Goal: Task Accomplishment & Management: Complete application form

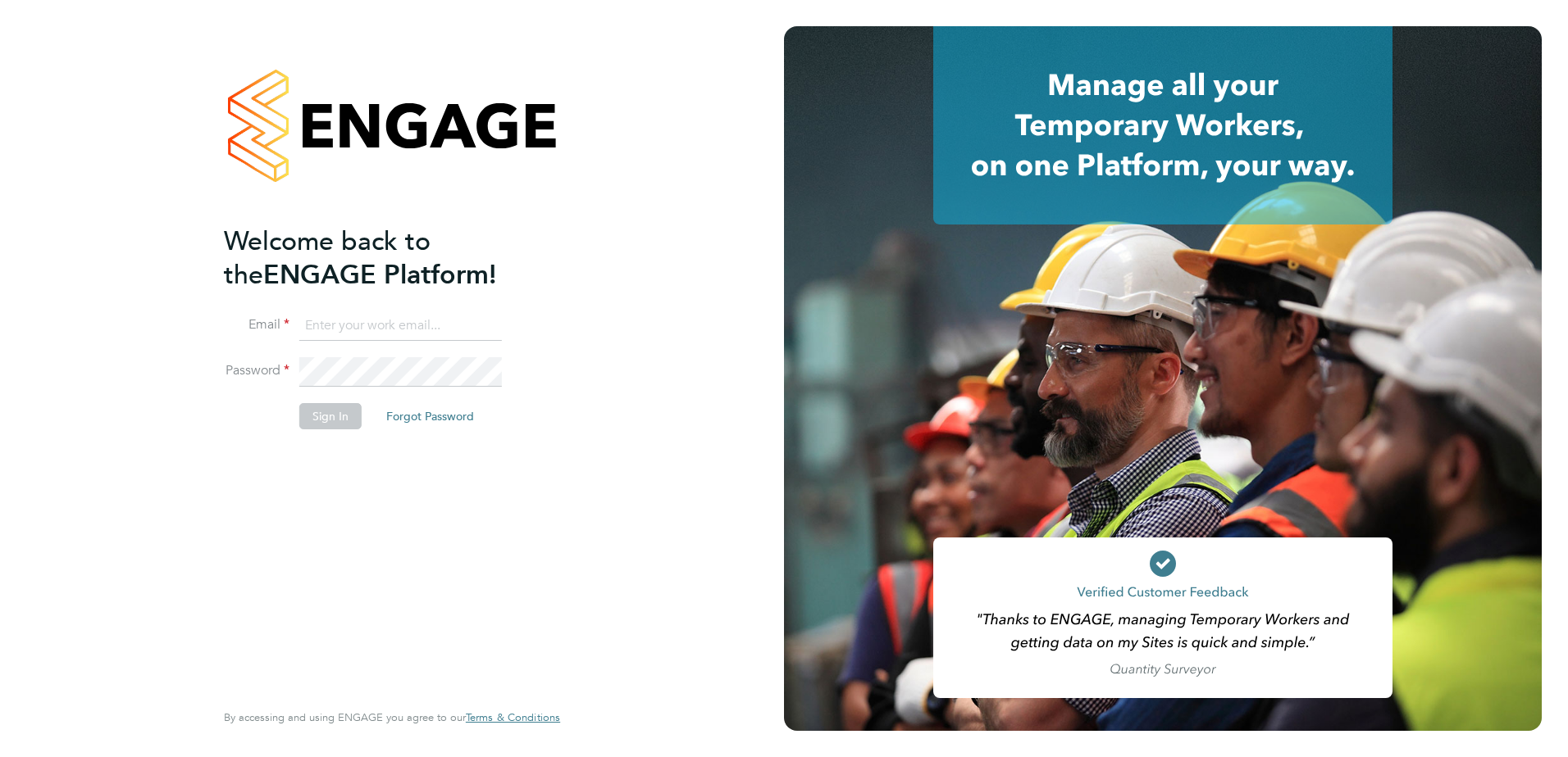
click at [406, 325] on input at bounding box center [400, 325] width 202 height 29
type input "mike.king@vistry.co.uk"
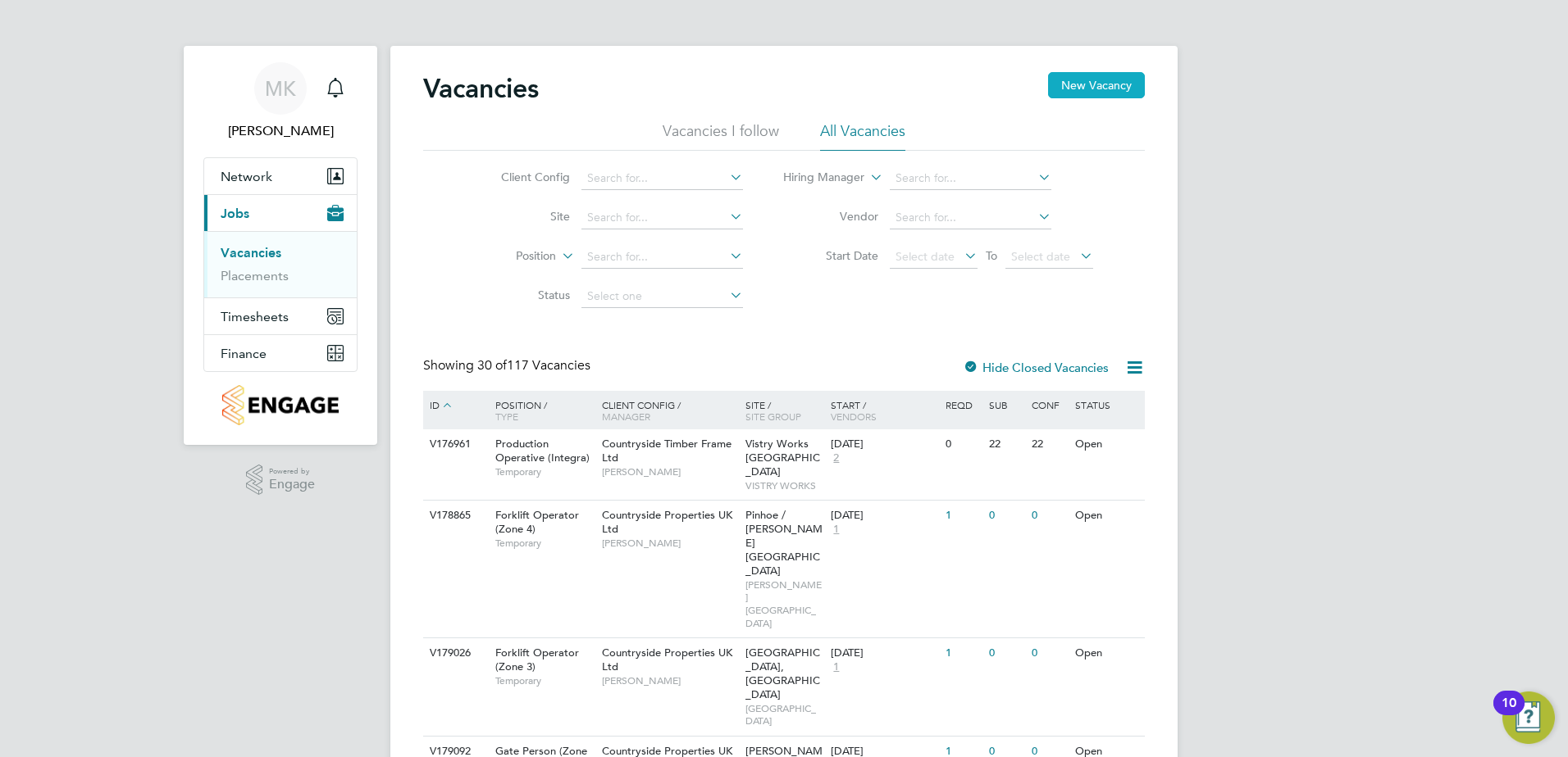
click at [1107, 83] on button "New Vacancy" at bounding box center [1096, 85] width 97 height 27
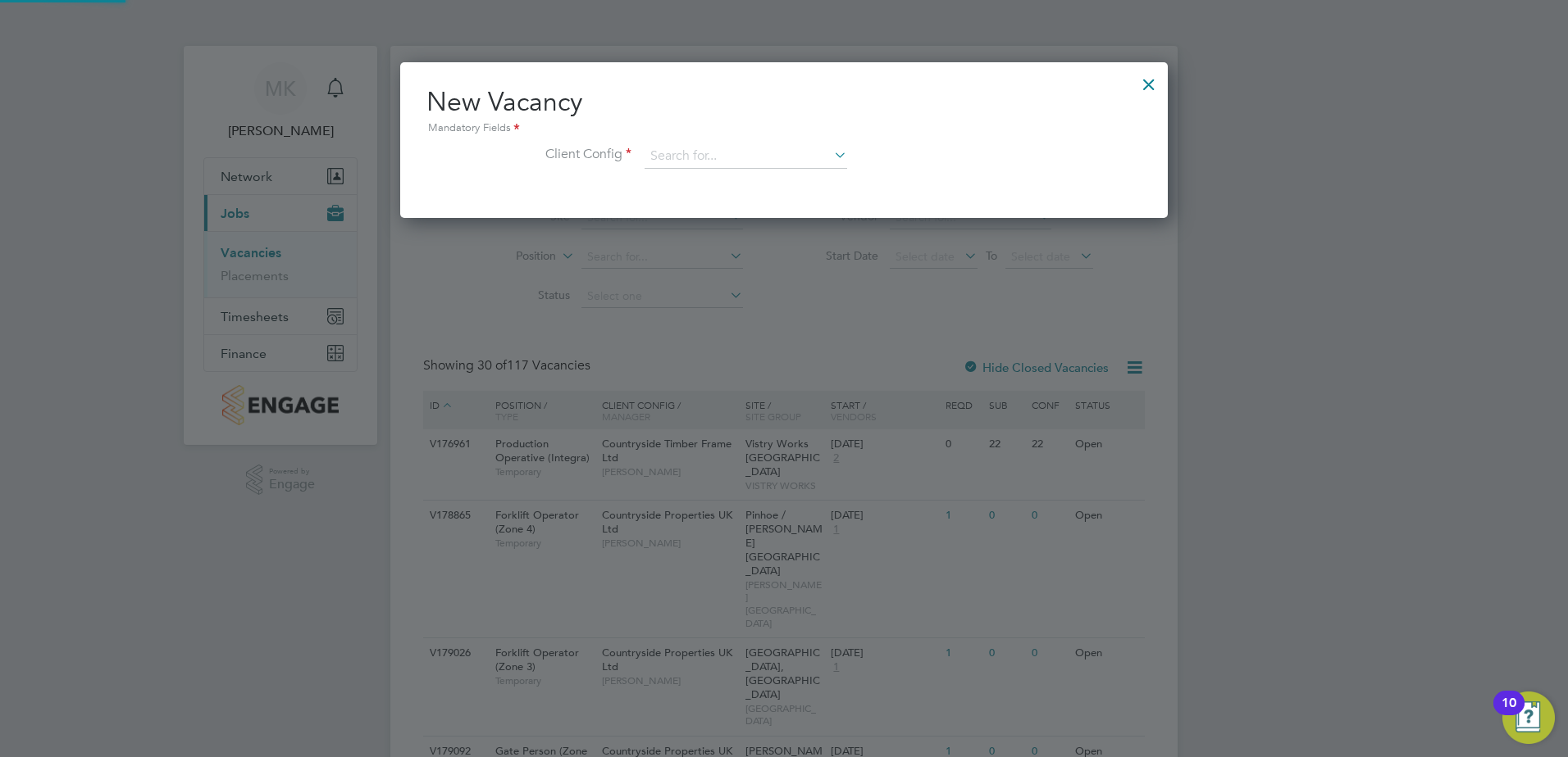
scroll to position [156, 768]
click at [690, 150] on input at bounding box center [745, 157] width 202 height 25
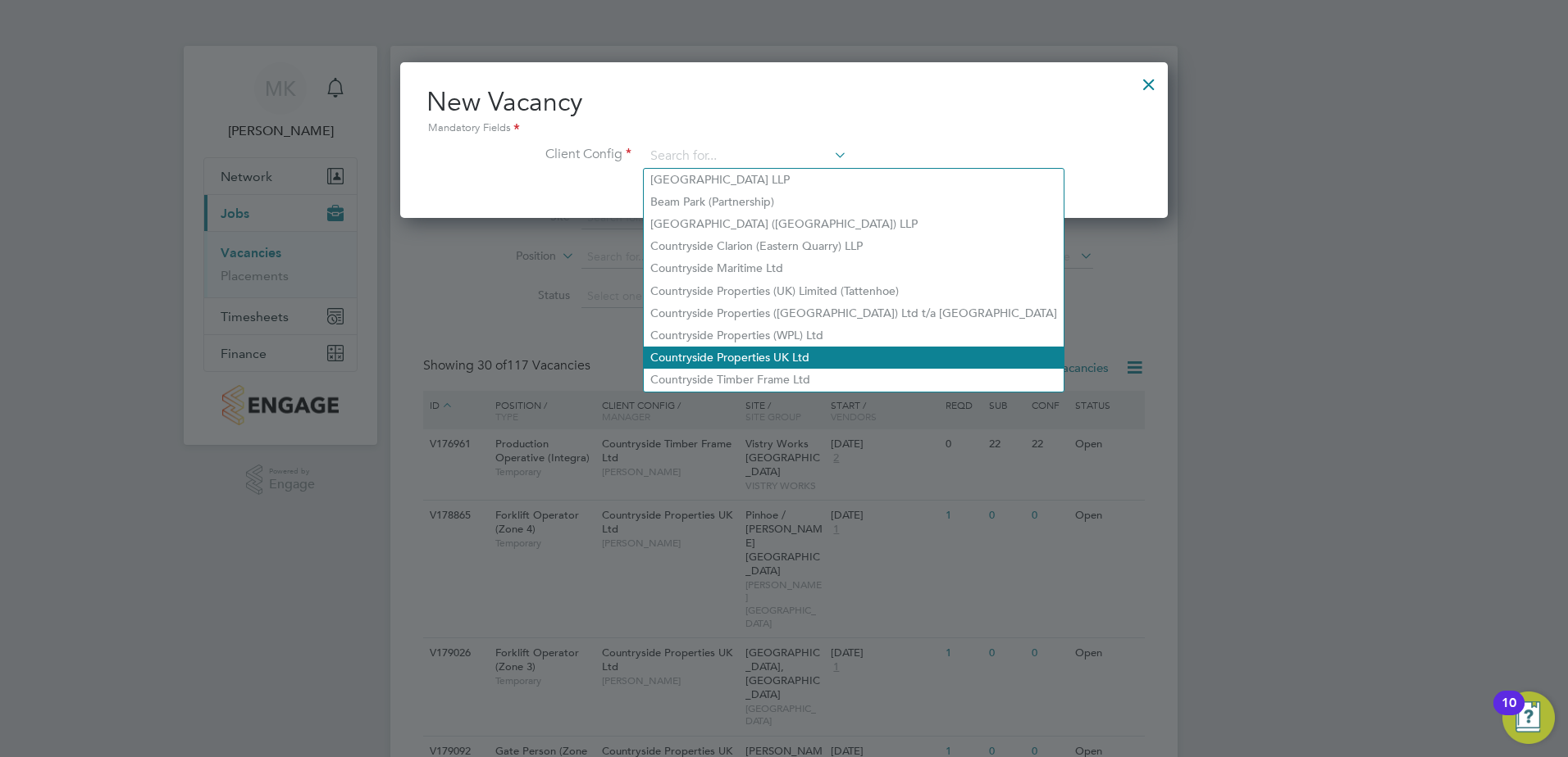
click at [713, 346] on li "Countryside Properties UK Ltd" at bounding box center [853, 357] width 420 height 22
type input "Countryside Properties UK Ltd"
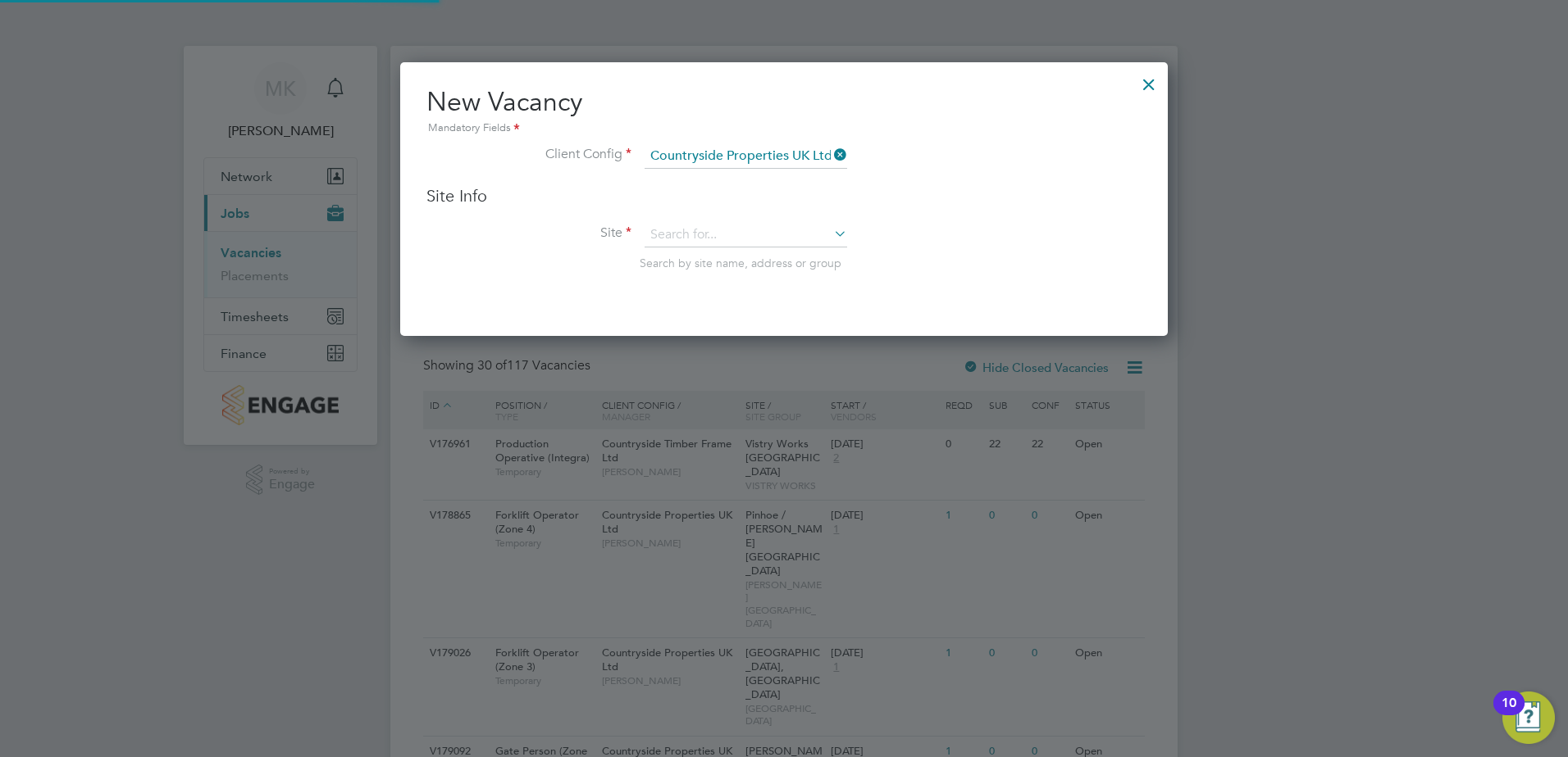
scroll to position [274, 768]
click at [706, 235] on input at bounding box center [745, 235] width 202 height 25
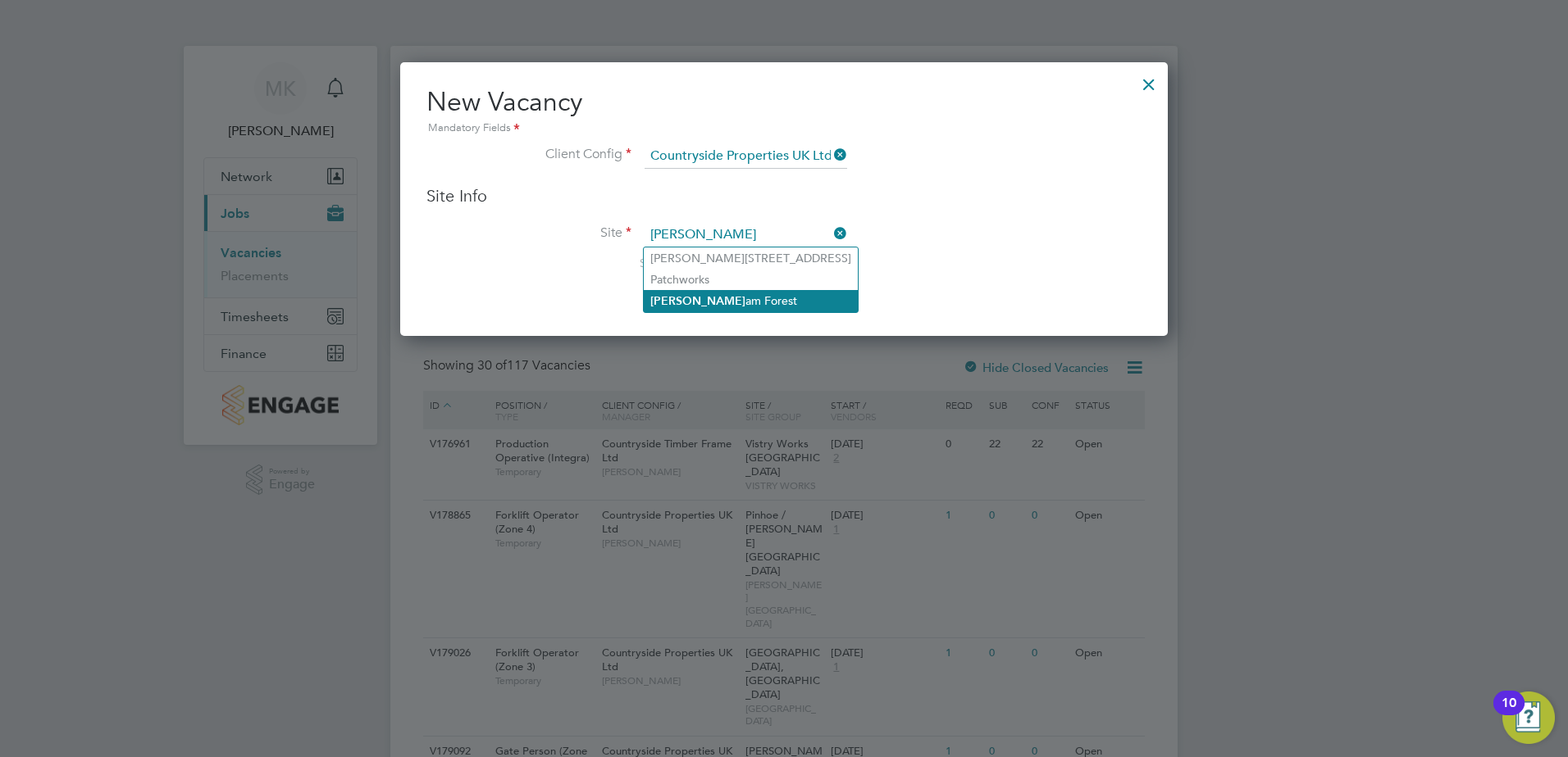
click at [689, 290] on li "Walth am Forest" at bounding box center [750, 301] width 214 height 22
type input "[GEOGRAPHIC_DATA]"
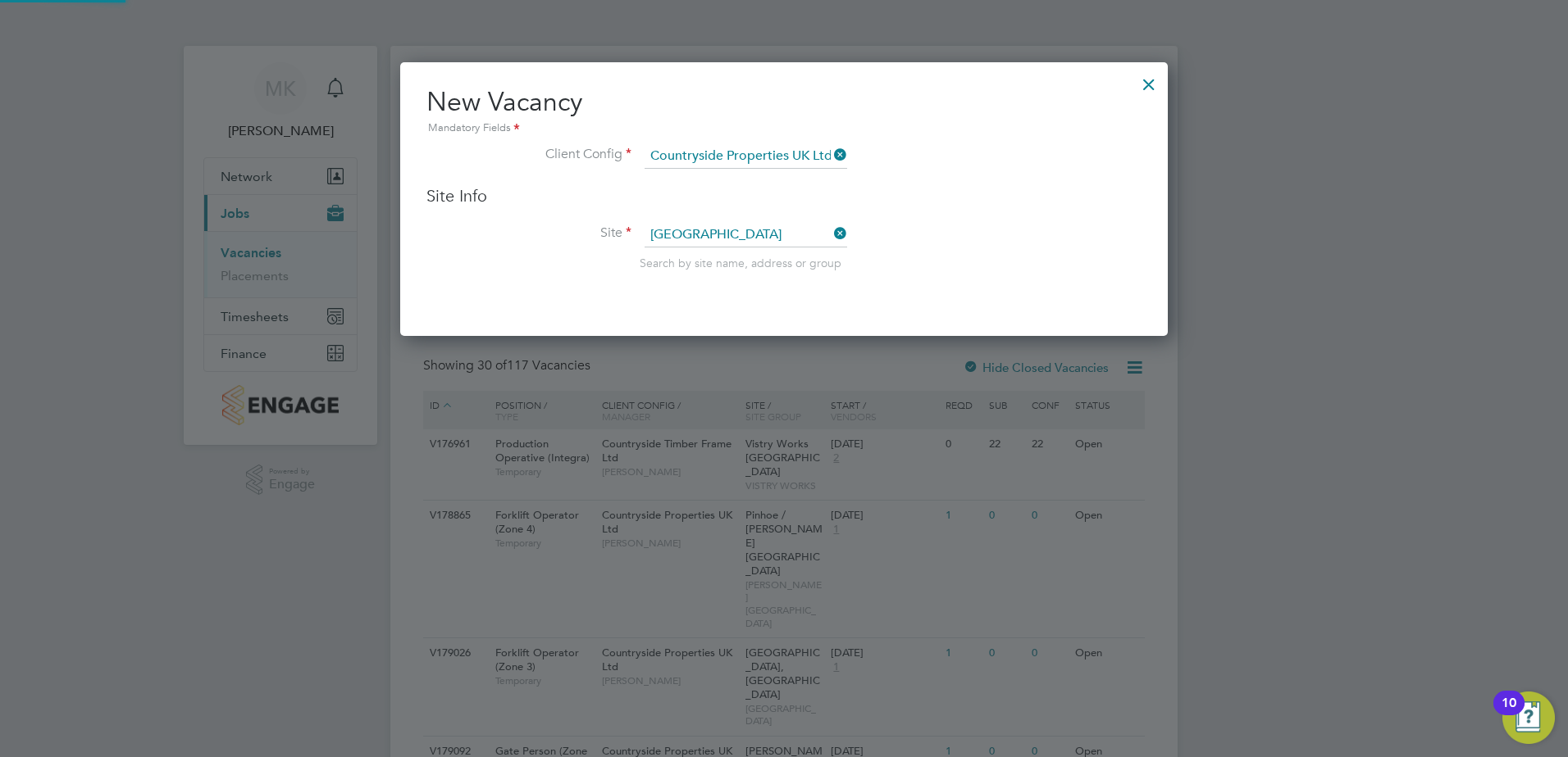
scroll to position [680, 768]
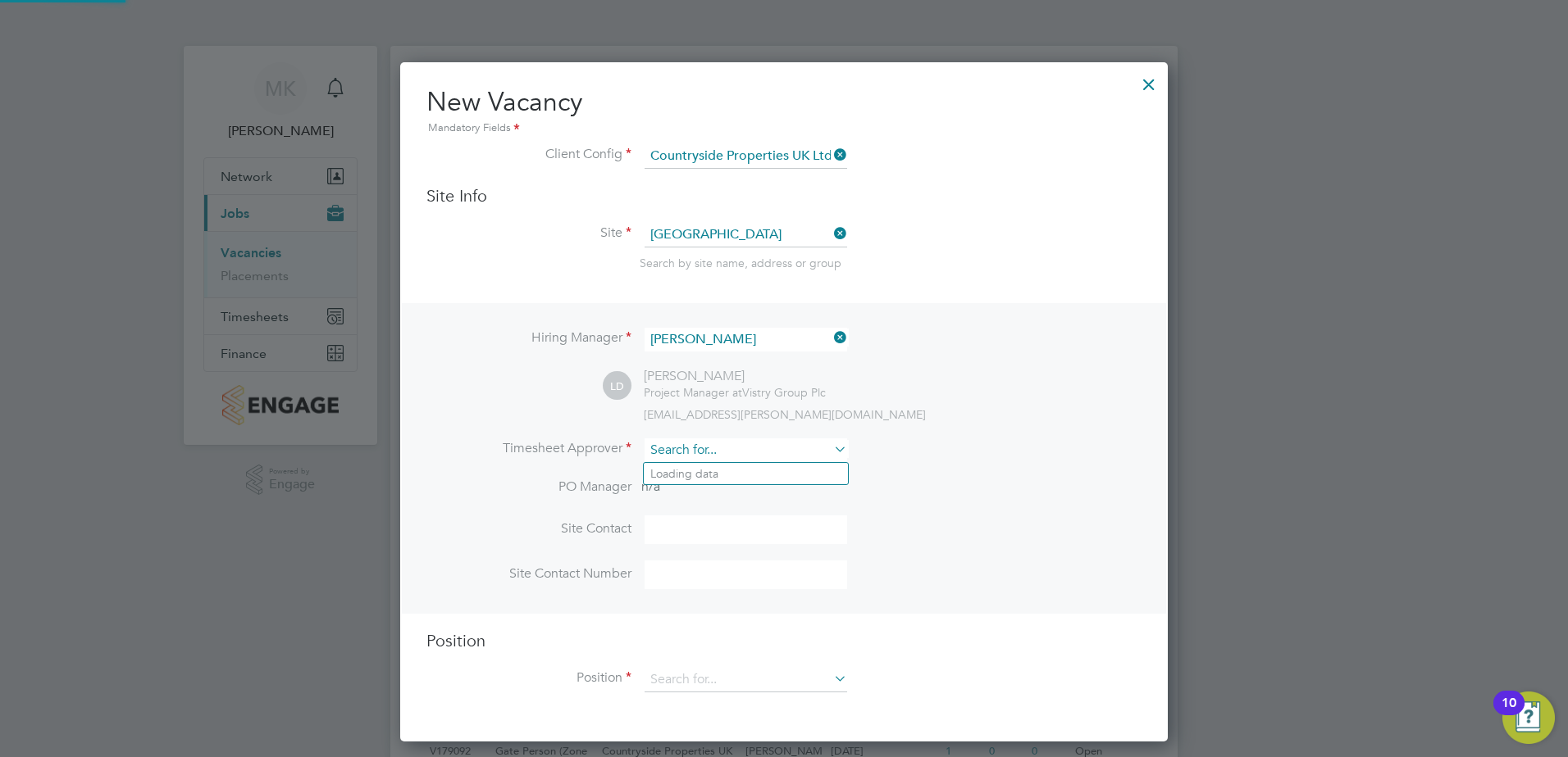
click at [765, 446] on input at bounding box center [745, 450] width 202 height 24
click at [673, 501] on li "Levi Daniel" at bounding box center [745, 495] width 204 height 22
type input "[PERSON_NAME]"
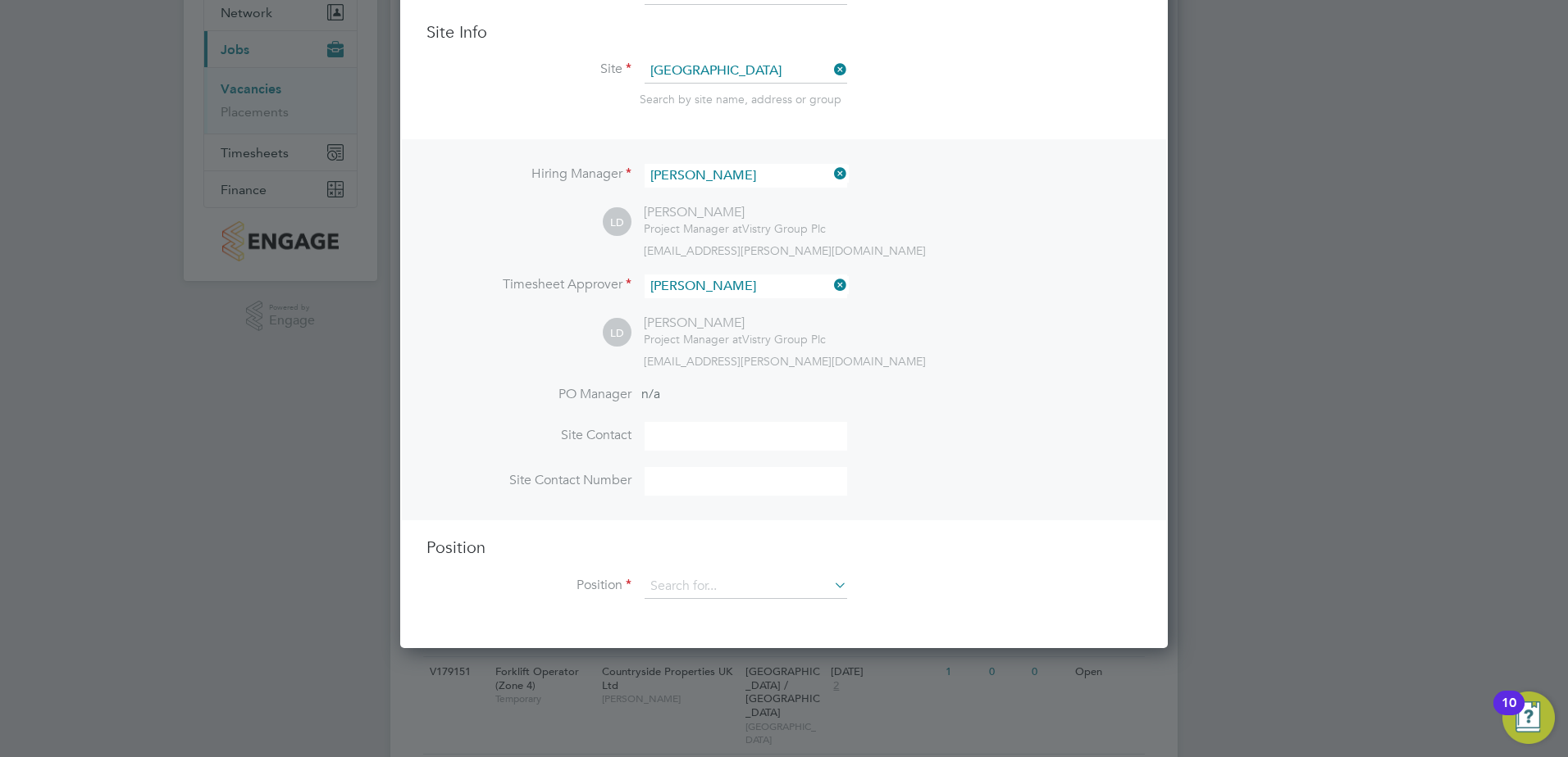
scroll to position [82, 0]
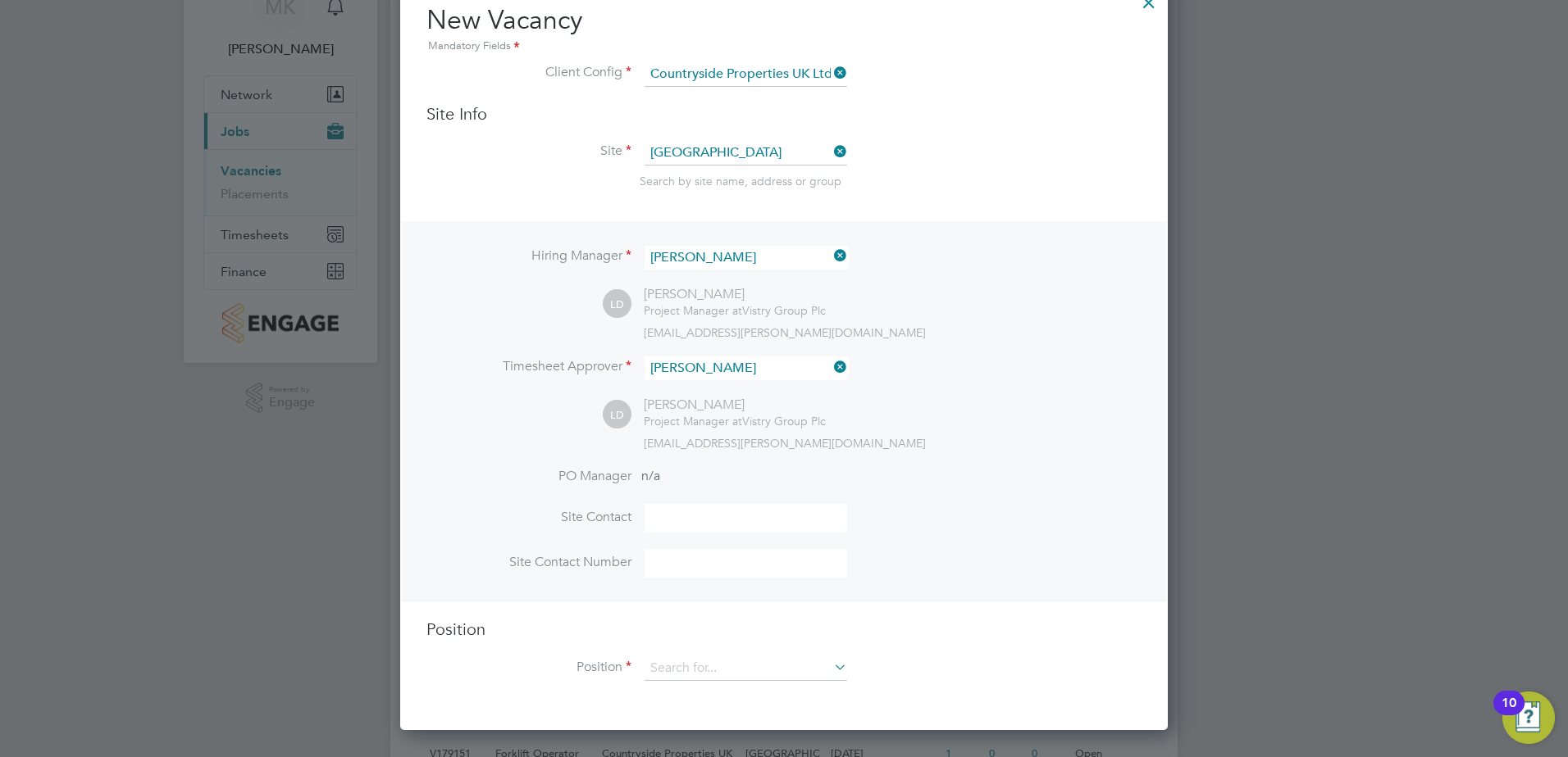
click at [743, 510] on input at bounding box center [745, 518] width 202 height 28
click at [715, 567] on input at bounding box center [745, 563] width 202 height 28
paste input "07786856147"
type input "07786856147"
click at [716, 512] on input at bounding box center [745, 518] width 202 height 28
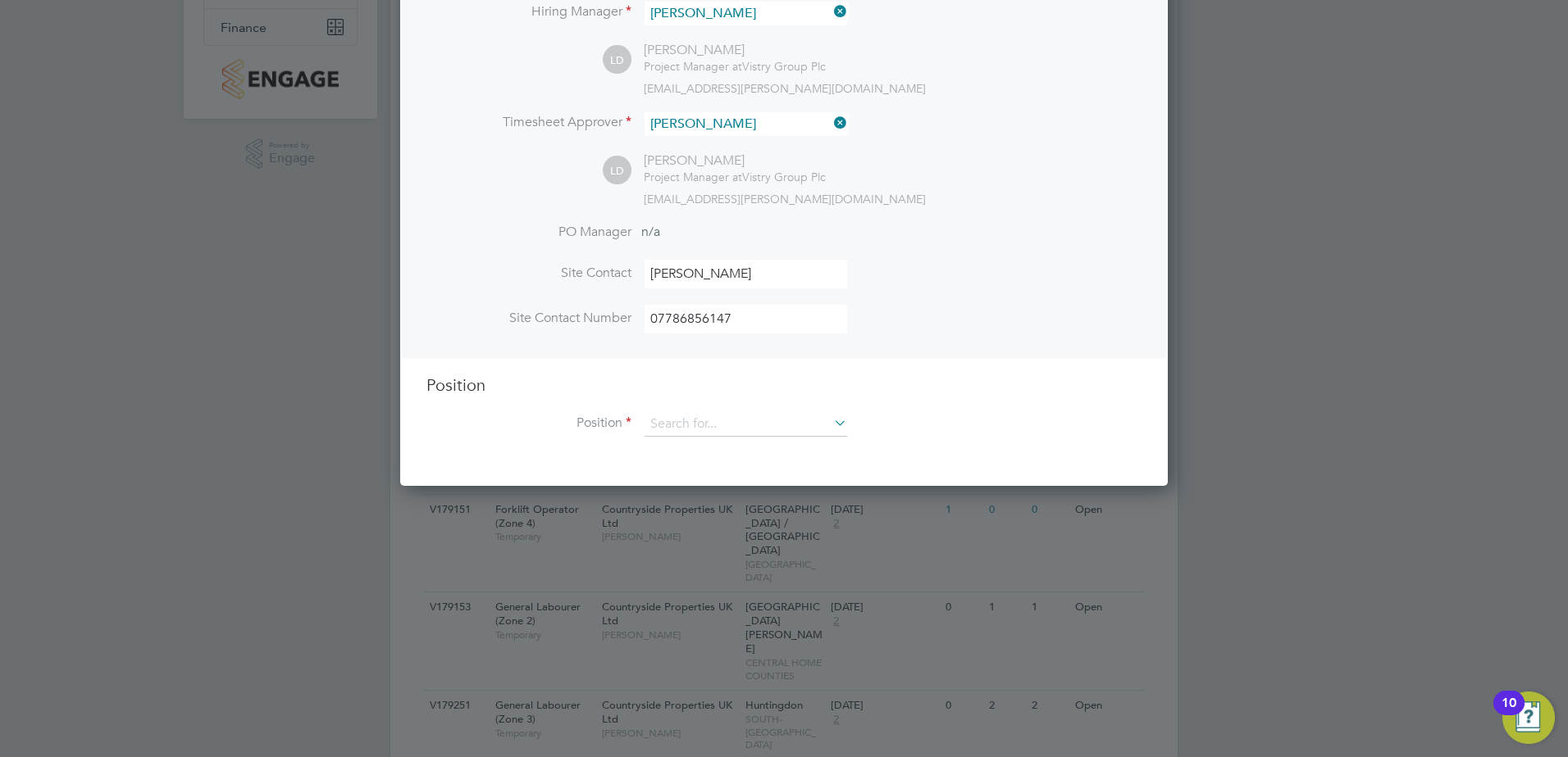
scroll to position [328, 0]
type input "[PERSON_NAME]"
click at [711, 418] on input at bounding box center [745, 423] width 202 height 25
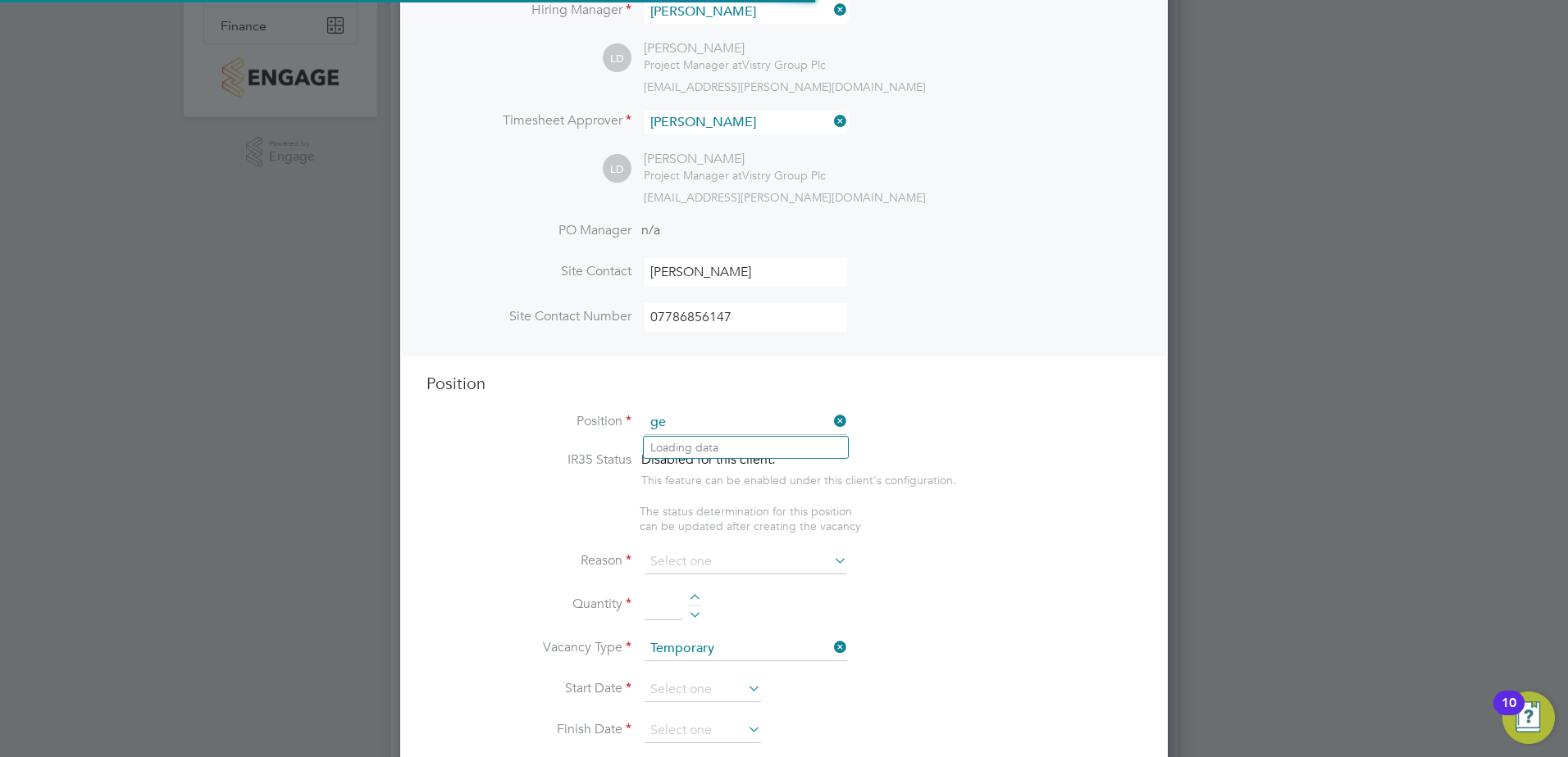
scroll to position [2355, 768]
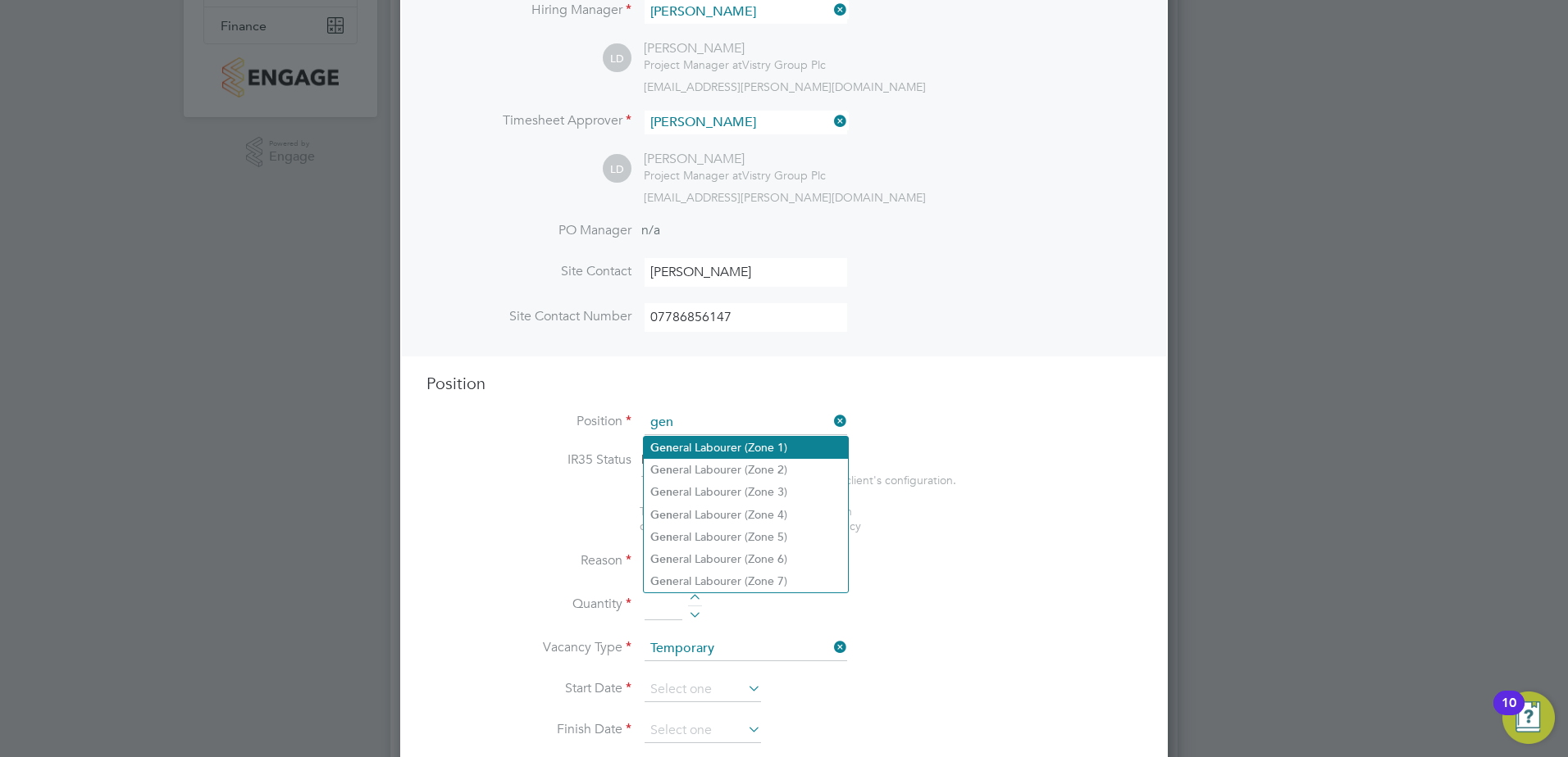
click at [744, 452] on li "Gen eral Labourer (Zone 1)" at bounding box center [745, 447] width 204 height 22
type input "General Labourer (Zone 1)"
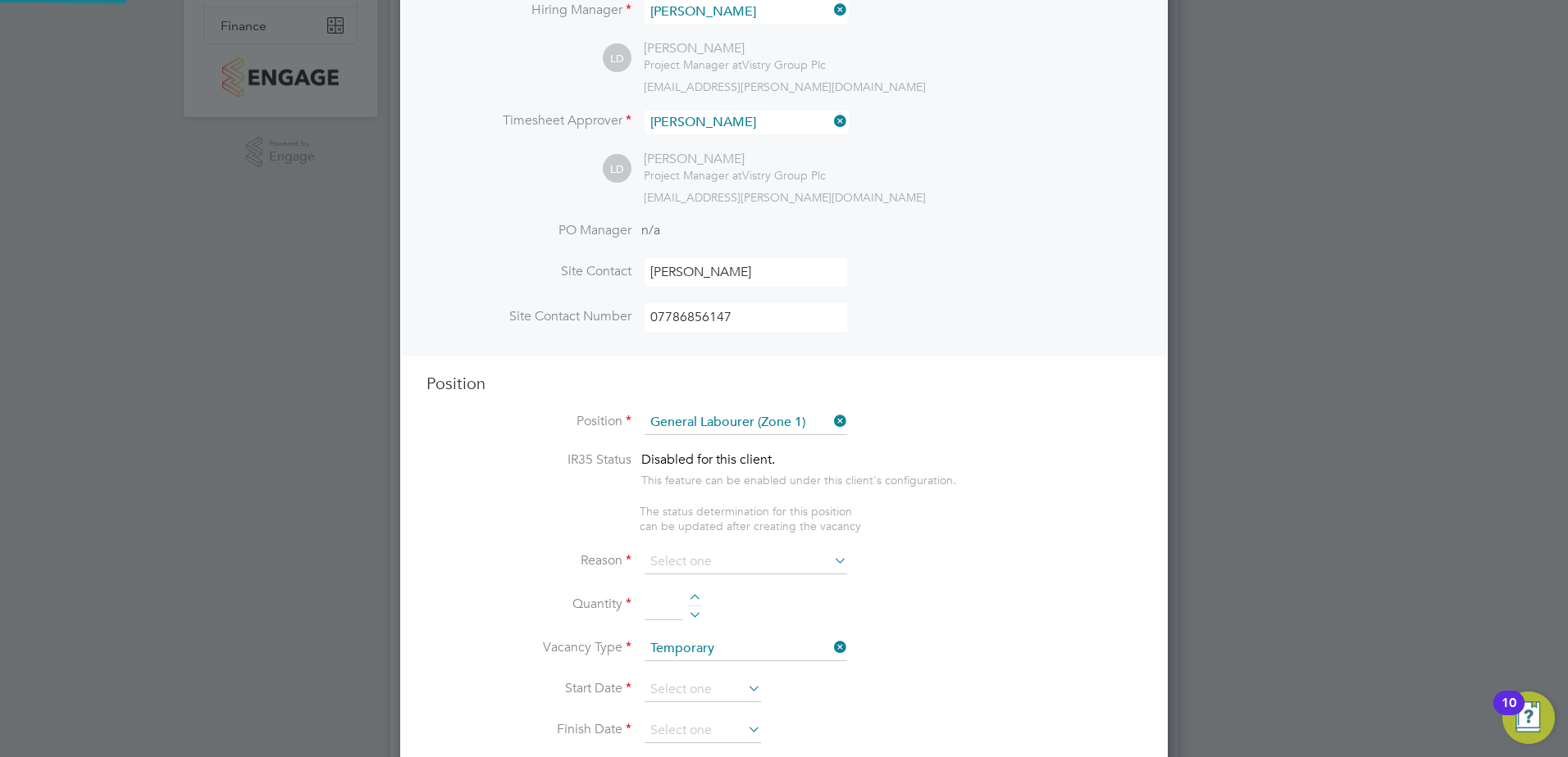
type textarea "- General labouring duties - Supporting the trades on site - Moving materials a…"
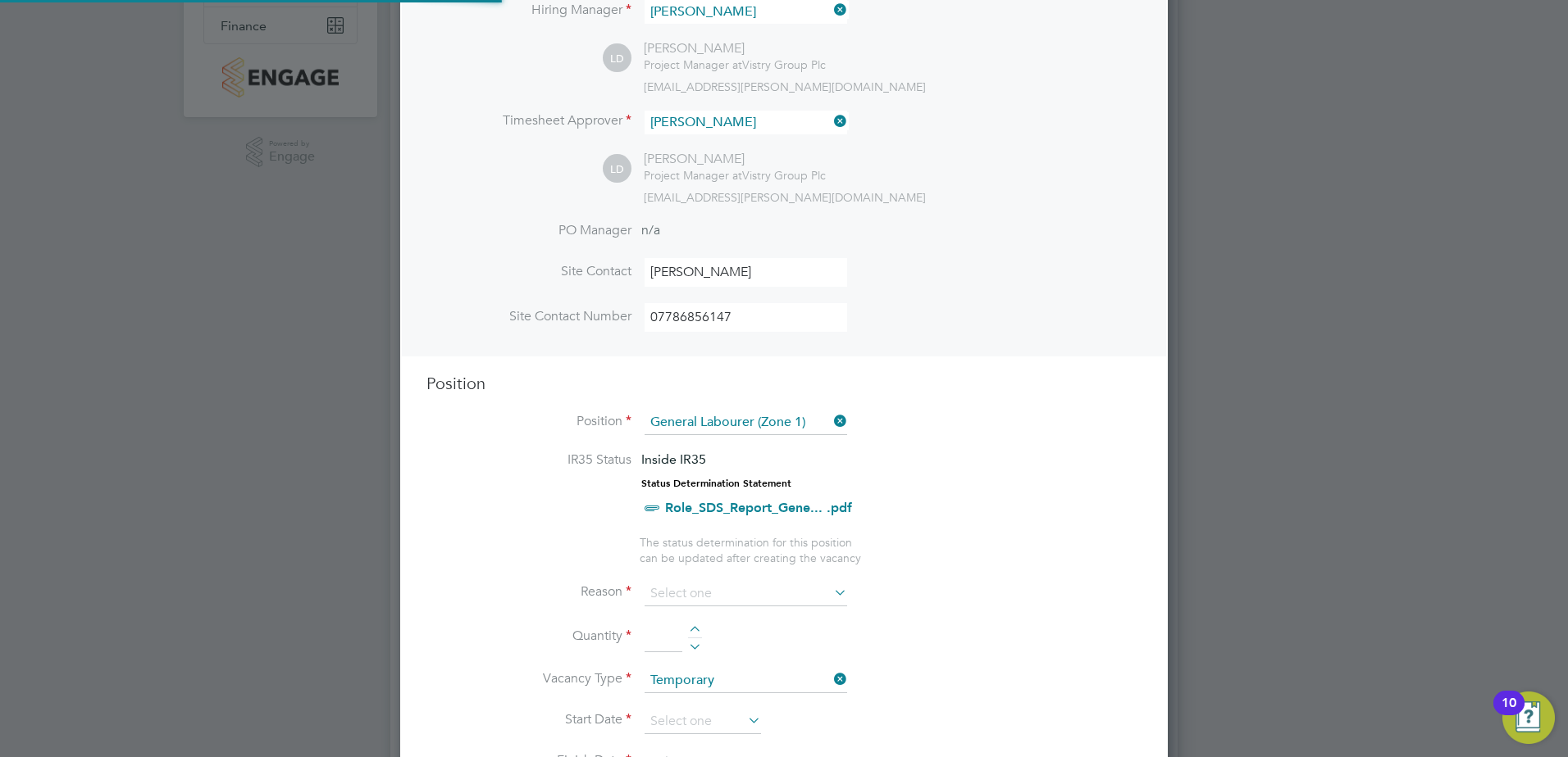
scroll to position [2358, 768]
click at [704, 594] on input at bounding box center [745, 594] width 202 height 25
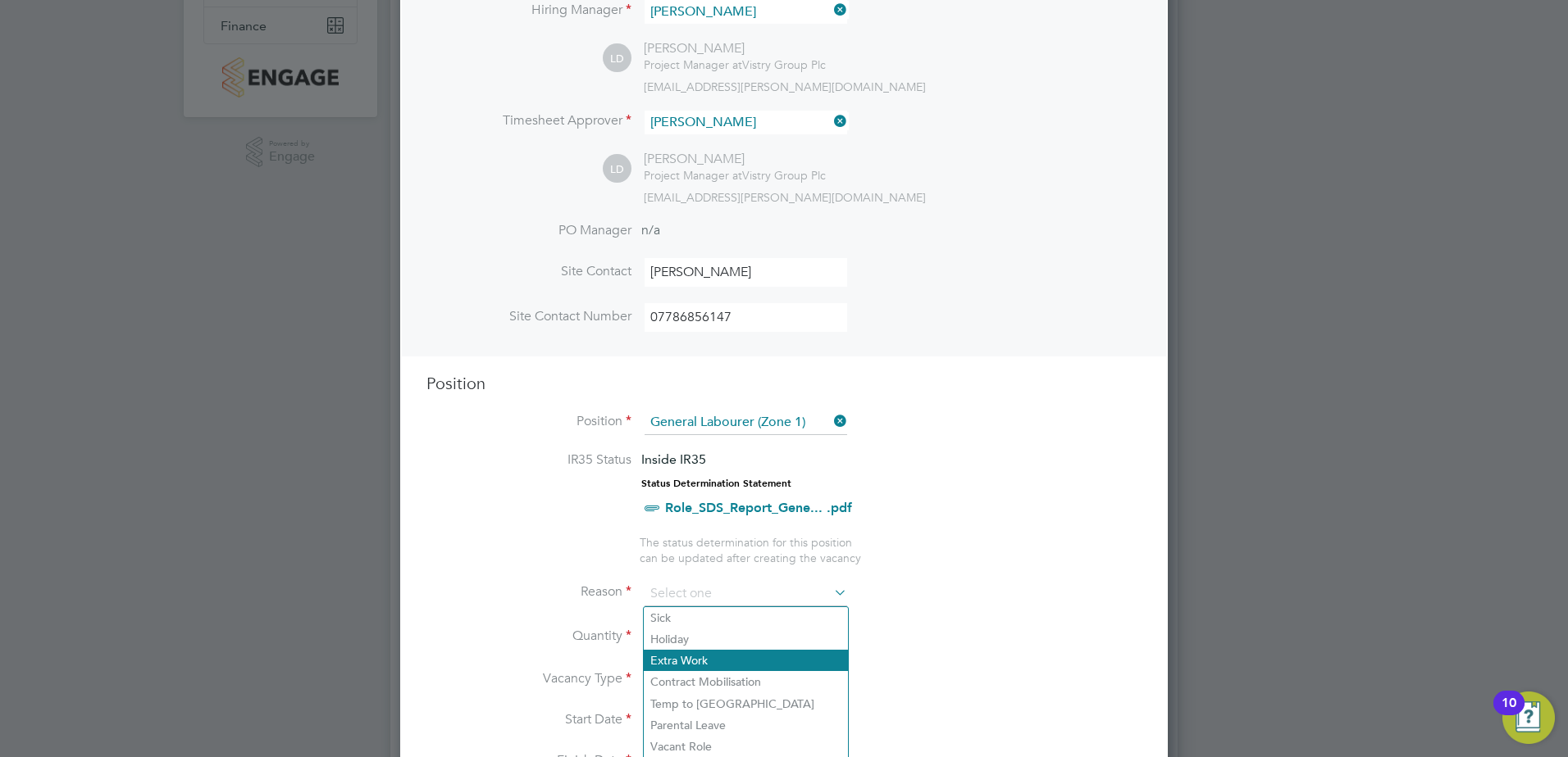
click at [714, 657] on li "Extra Work" at bounding box center [745, 660] width 204 height 21
type input "Extra Work"
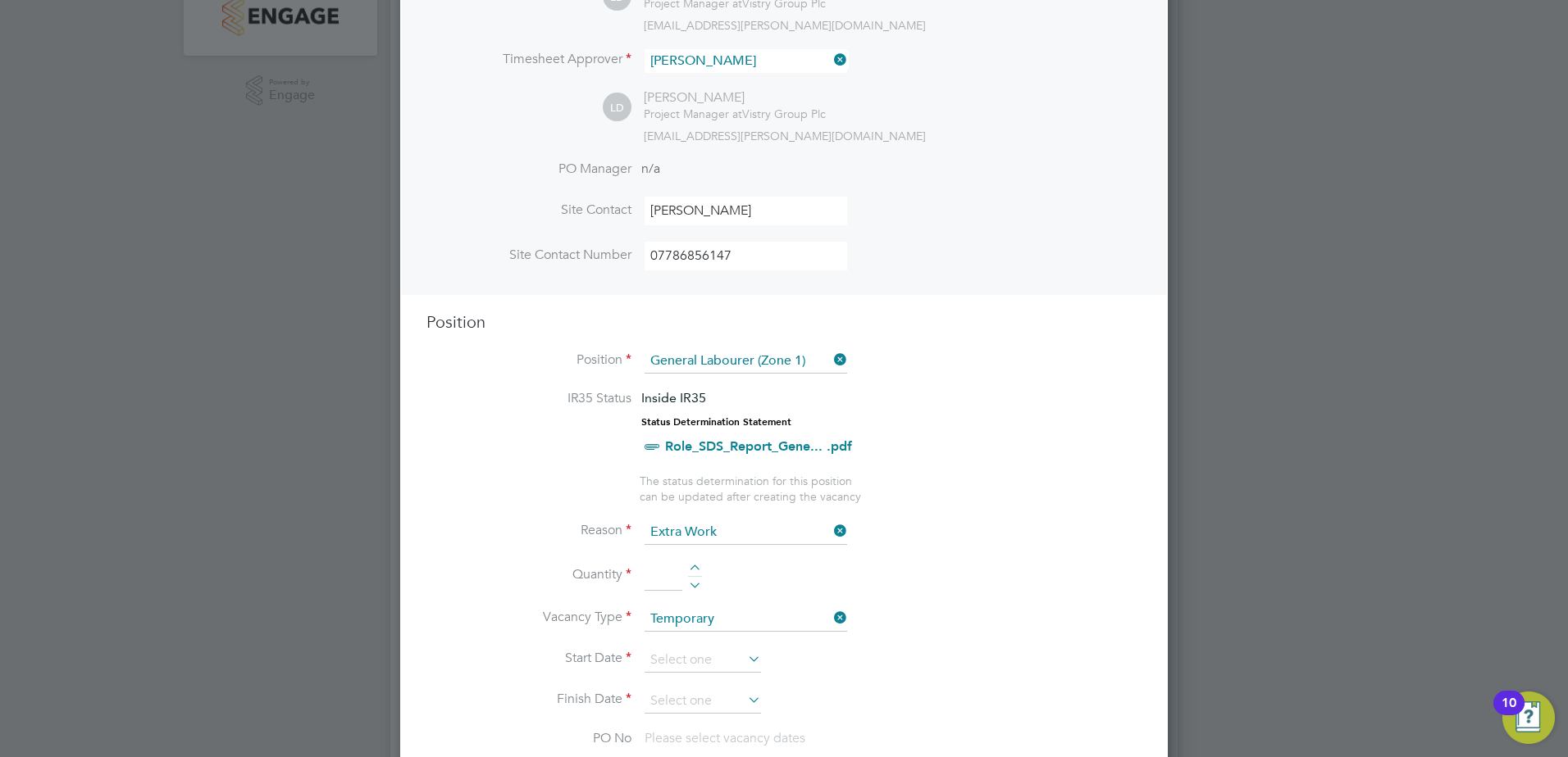
scroll to position [491, 0]
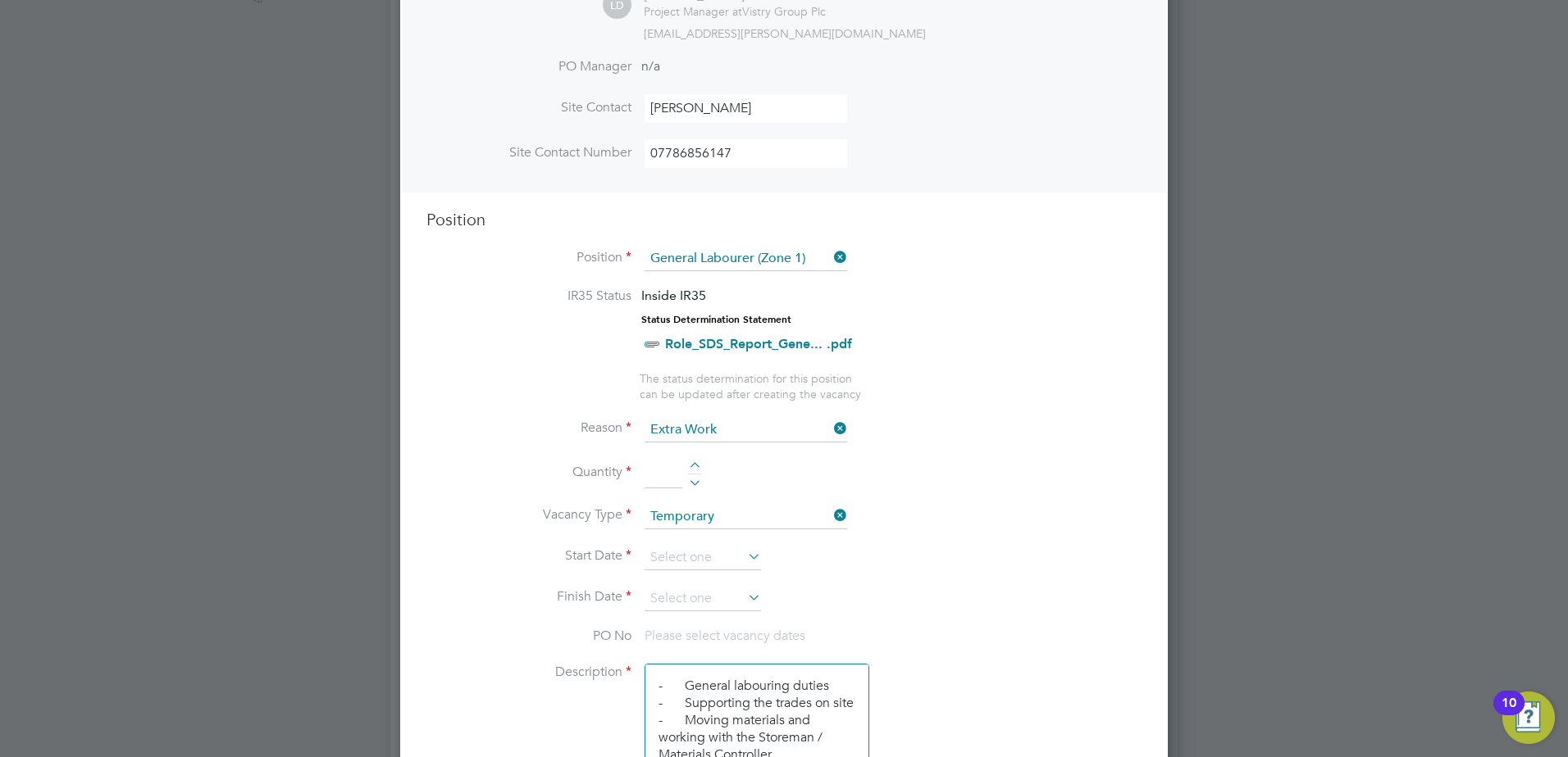
click at [692, 468] on div at bounding box center [695, 468] width 14 height 11
type input "1"
click at [720, 553] on input at bounding box center [702, 558] width 117 height 25
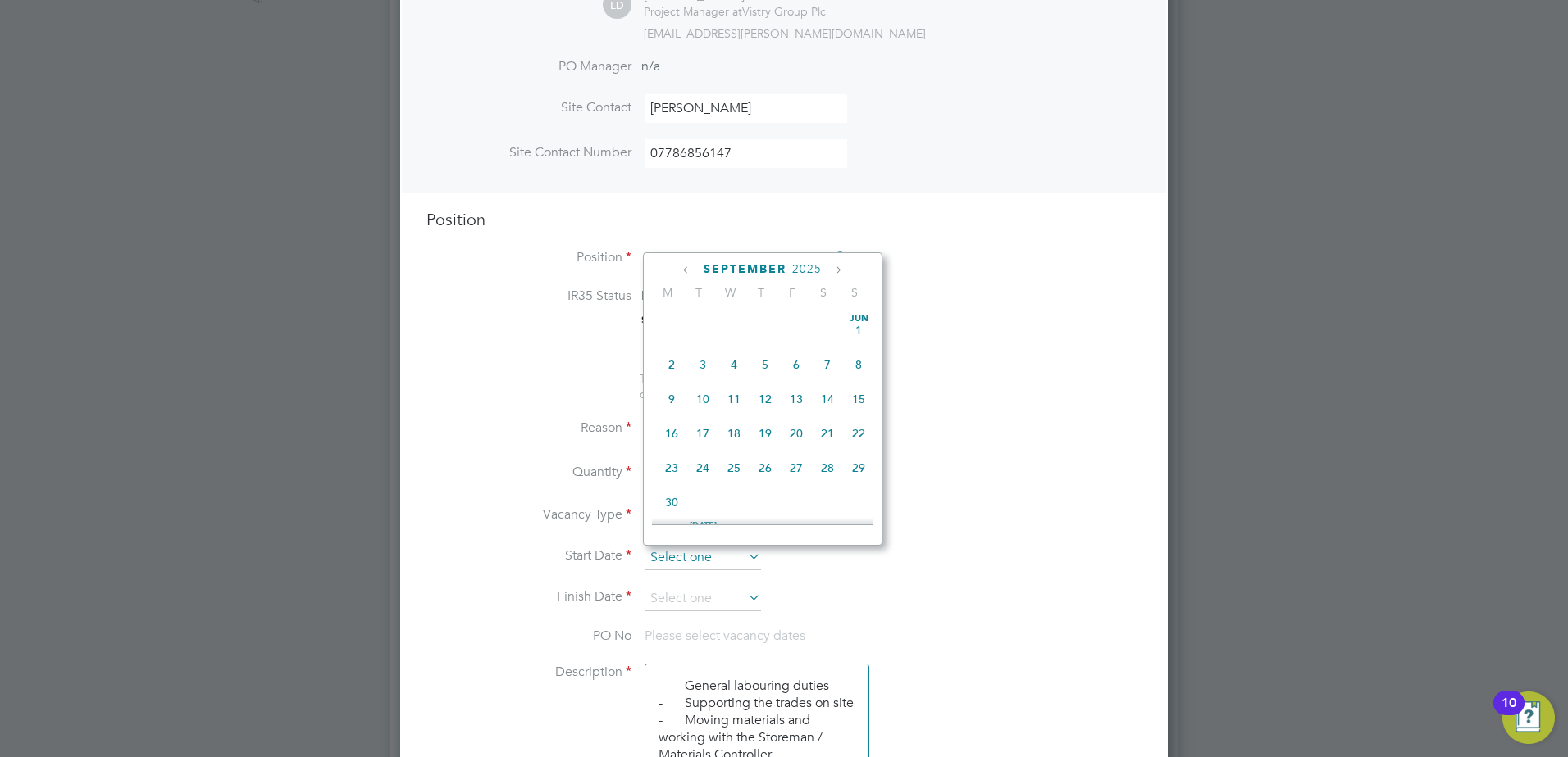
scroll to position [496, 0]
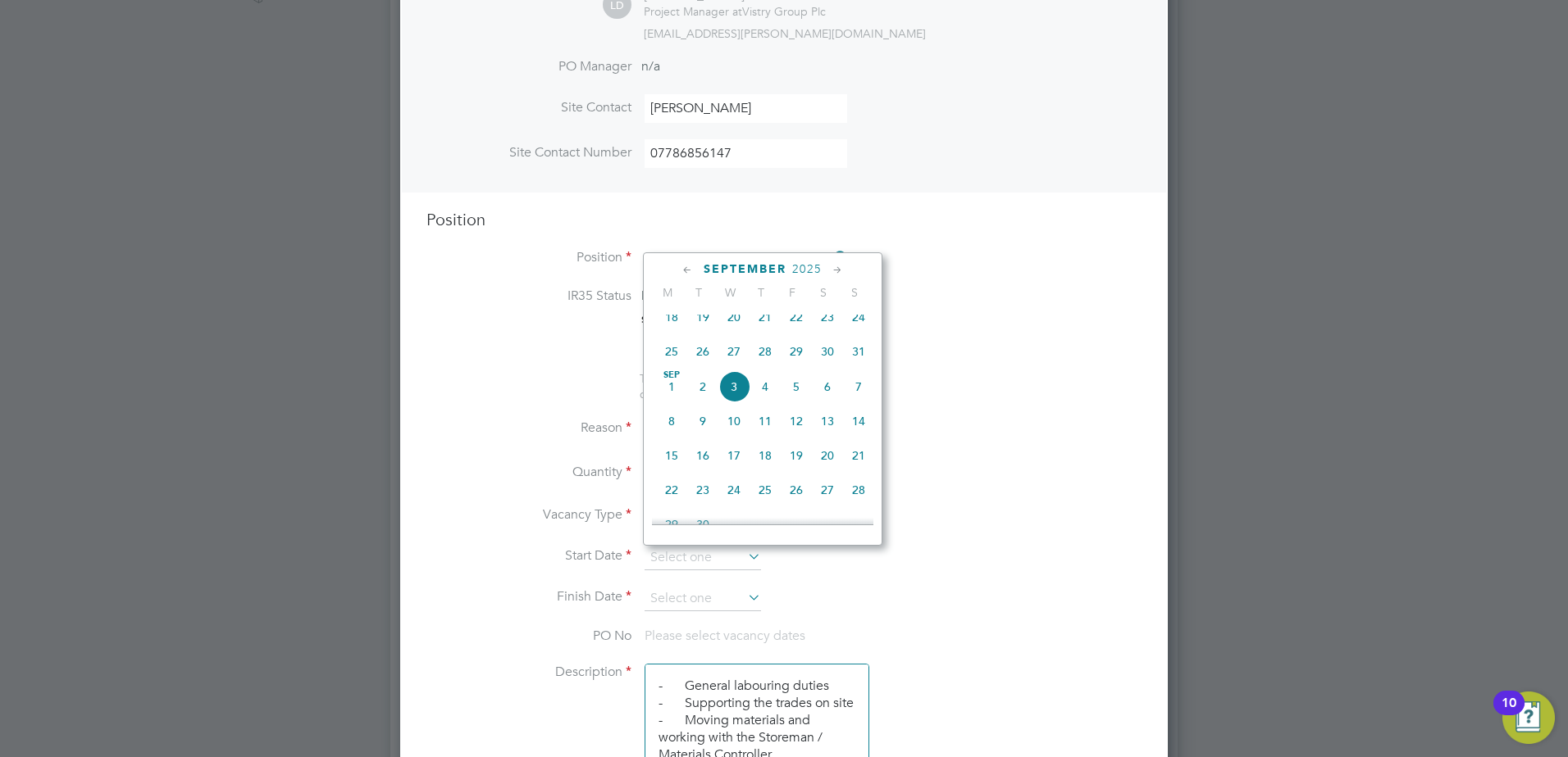
click at [672, 434] on span "8" at bounding box center [671, 421] width 31 height 31
type input "[DATE]"
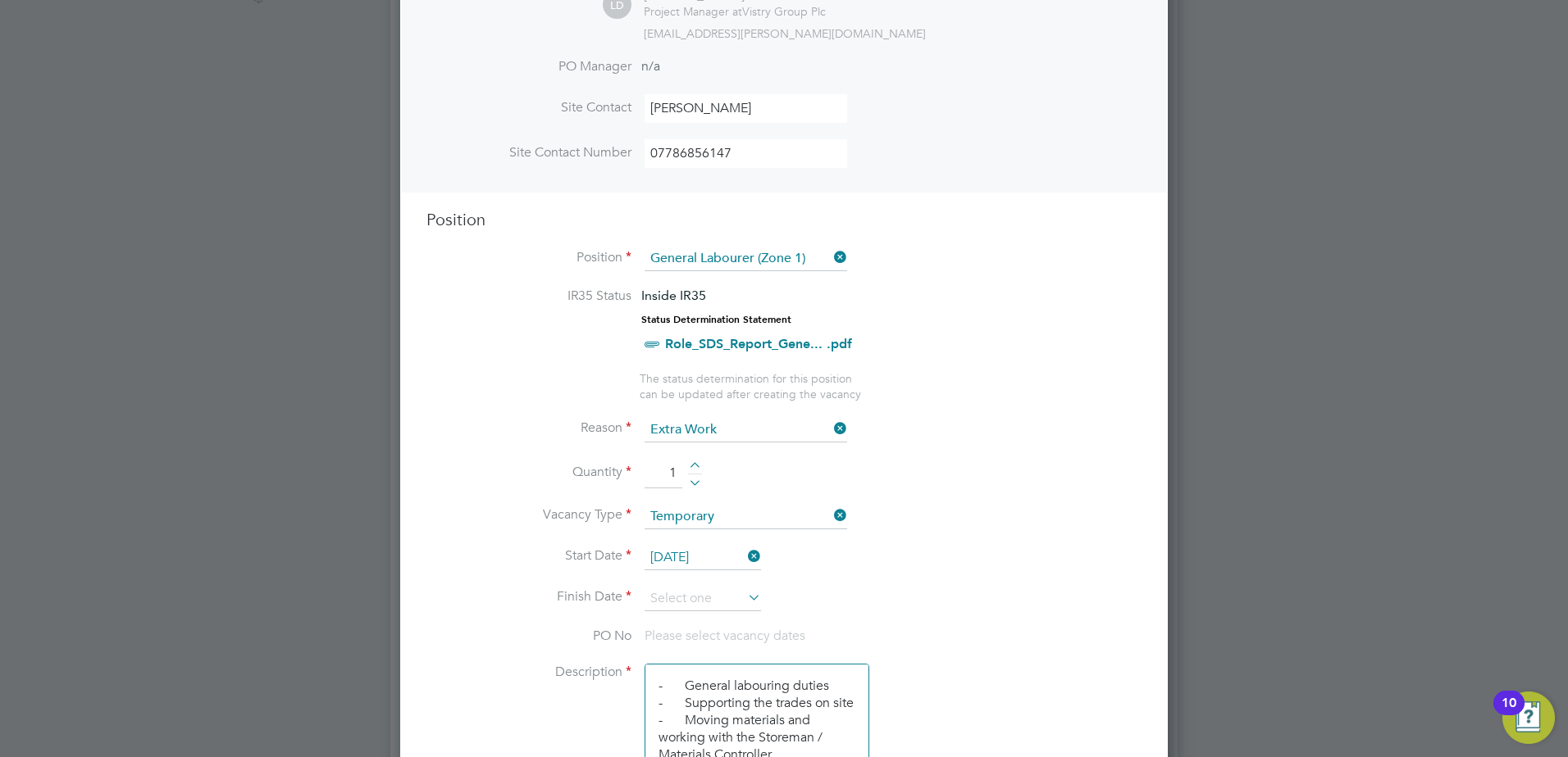
scroll to position [574, 0]
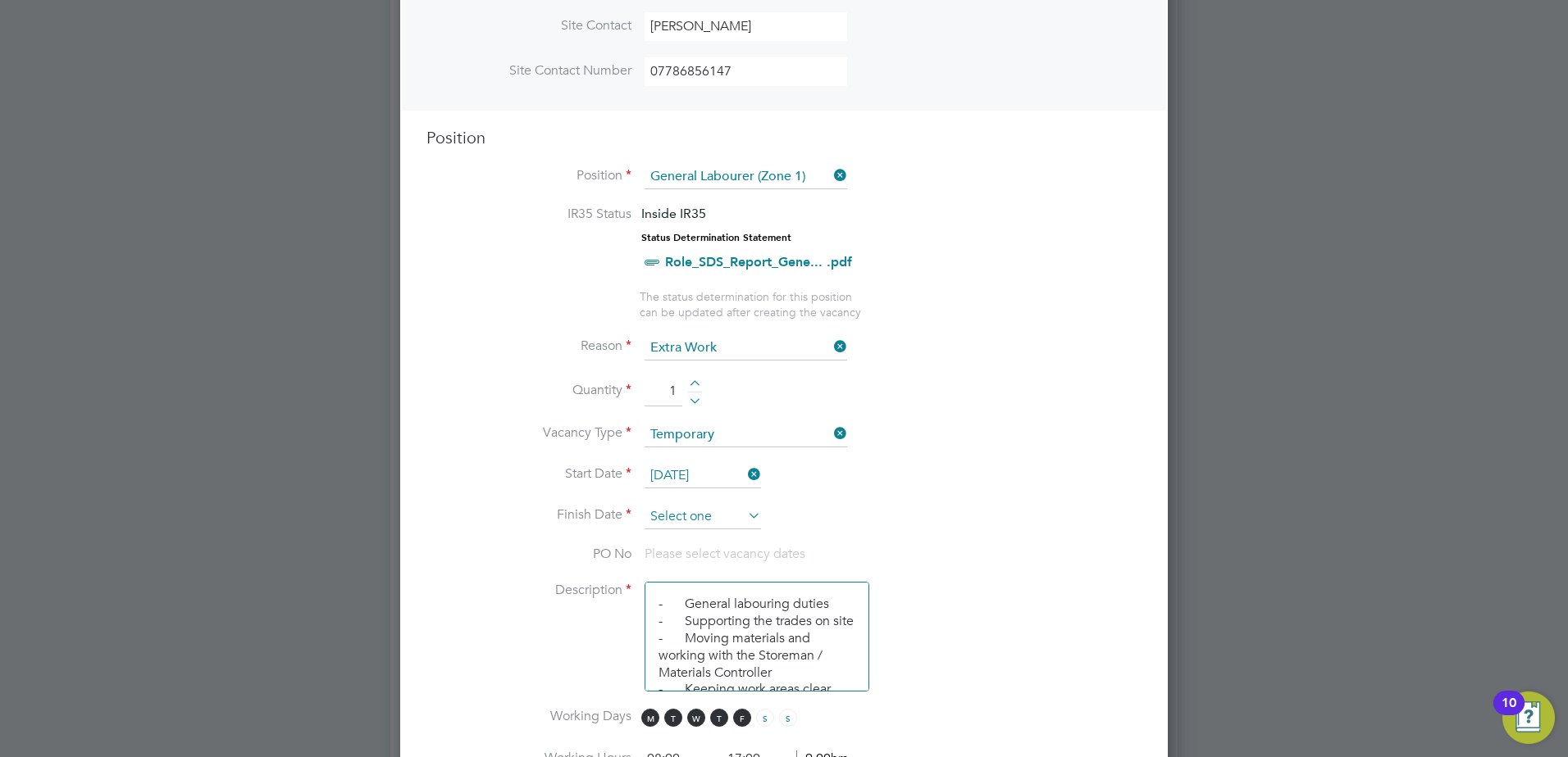
click at [690, 512] on input at bounding box center [702, 517] width 117 height 25
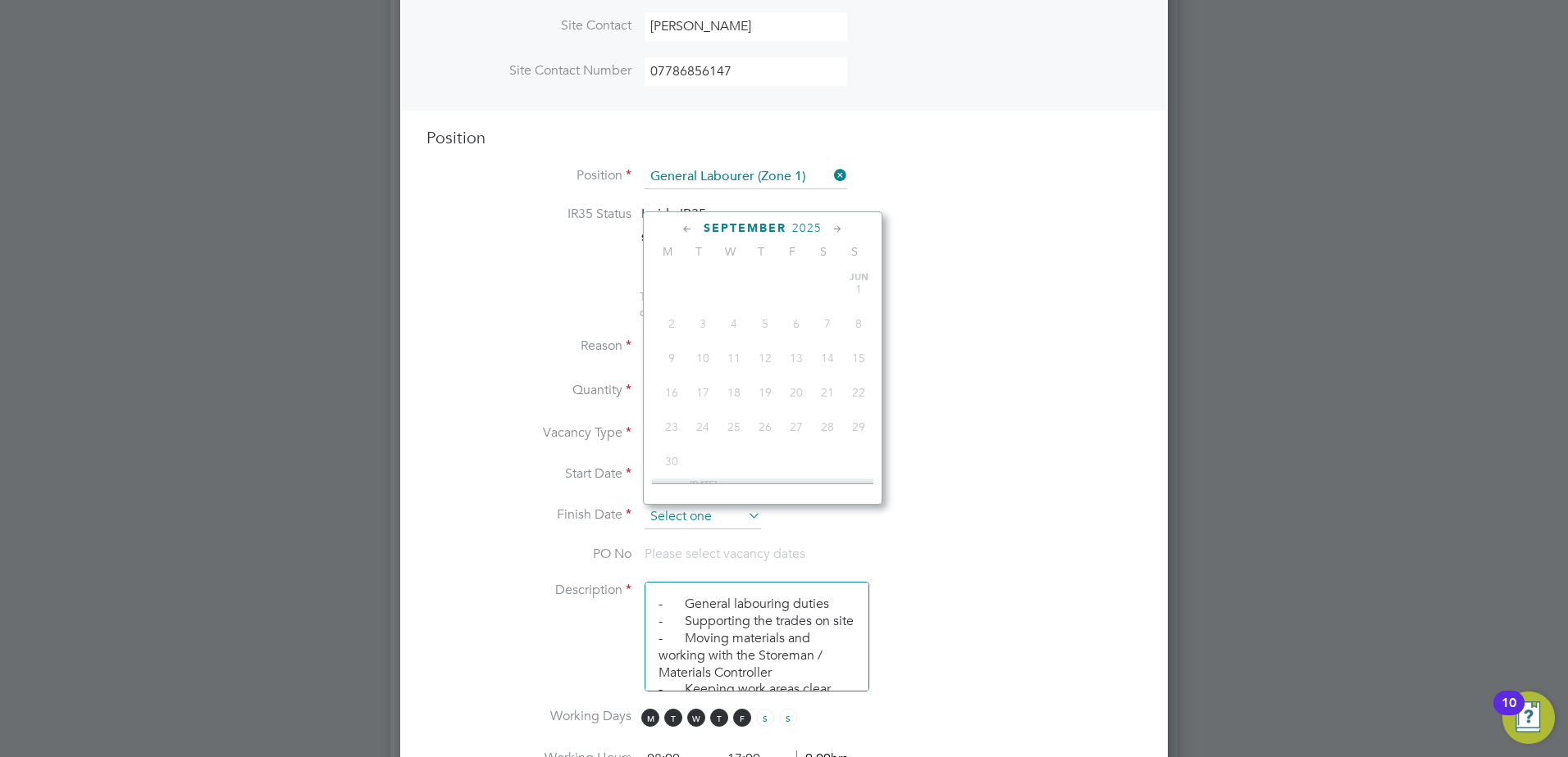
scroll to position [532, 0]
click at [795, 395] on span "19" at bounding box center [795, 379] width 31 height 31
type input "[DATE]"
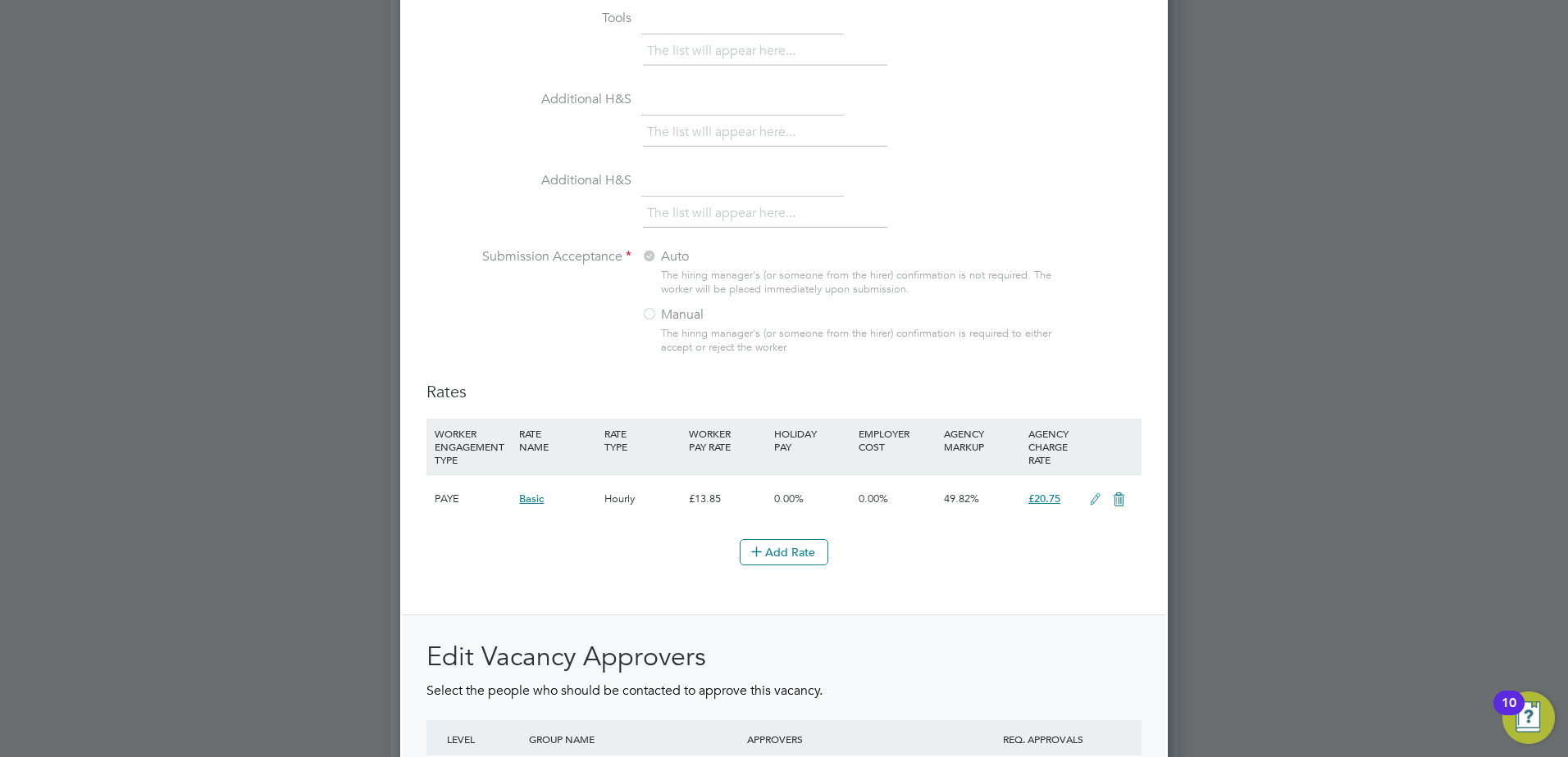
scroll to position [1779, 0]
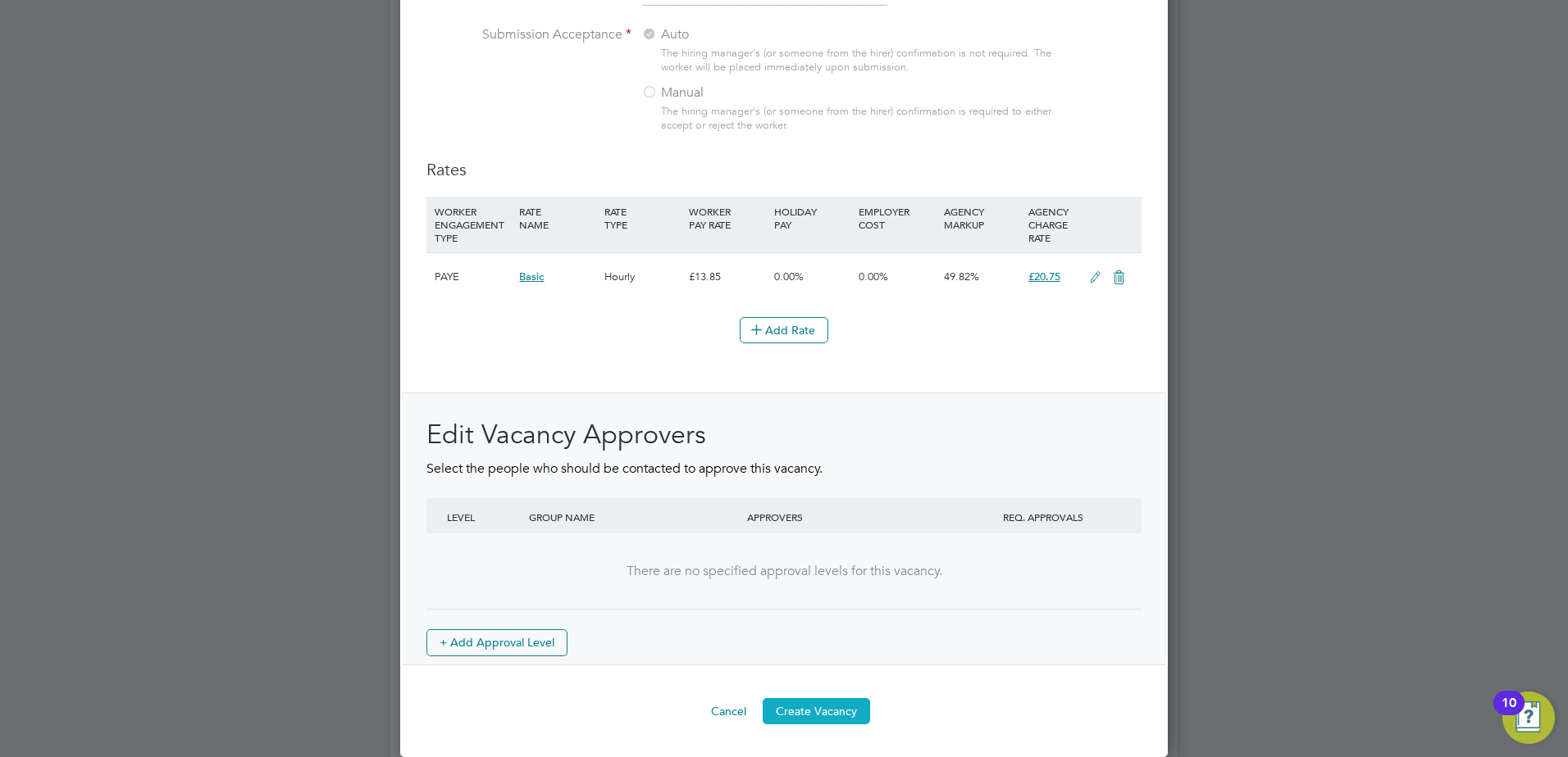
click at [843, 711] on button "Create Vacancy" at bounding box center [815, 711] width 107 height 27
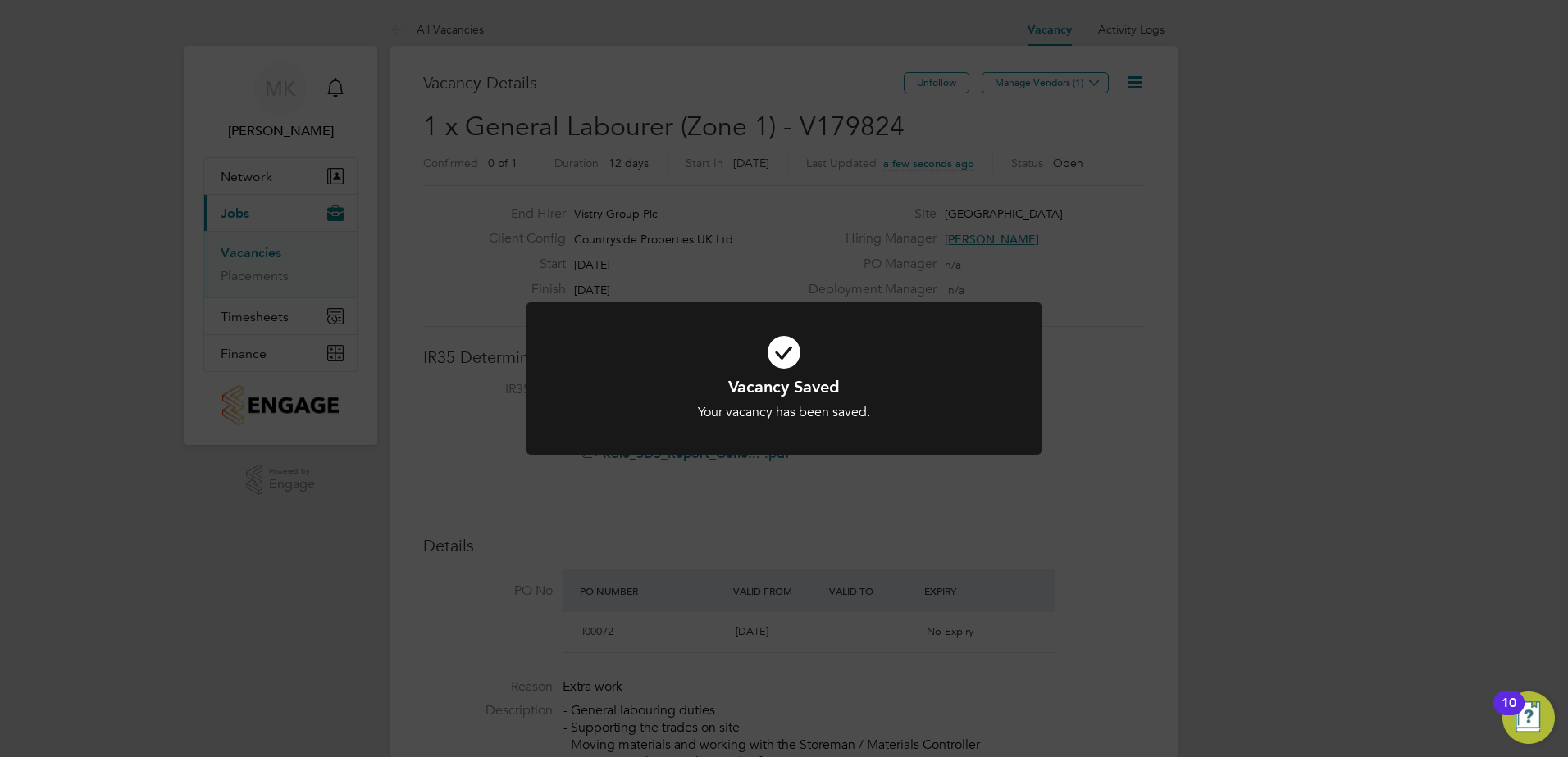
click at [1045, 81] on div "Vacancy Saved Your vacancy has been saved. Cancel Okay" at bounding box center [784, 378] width 1568 height 757
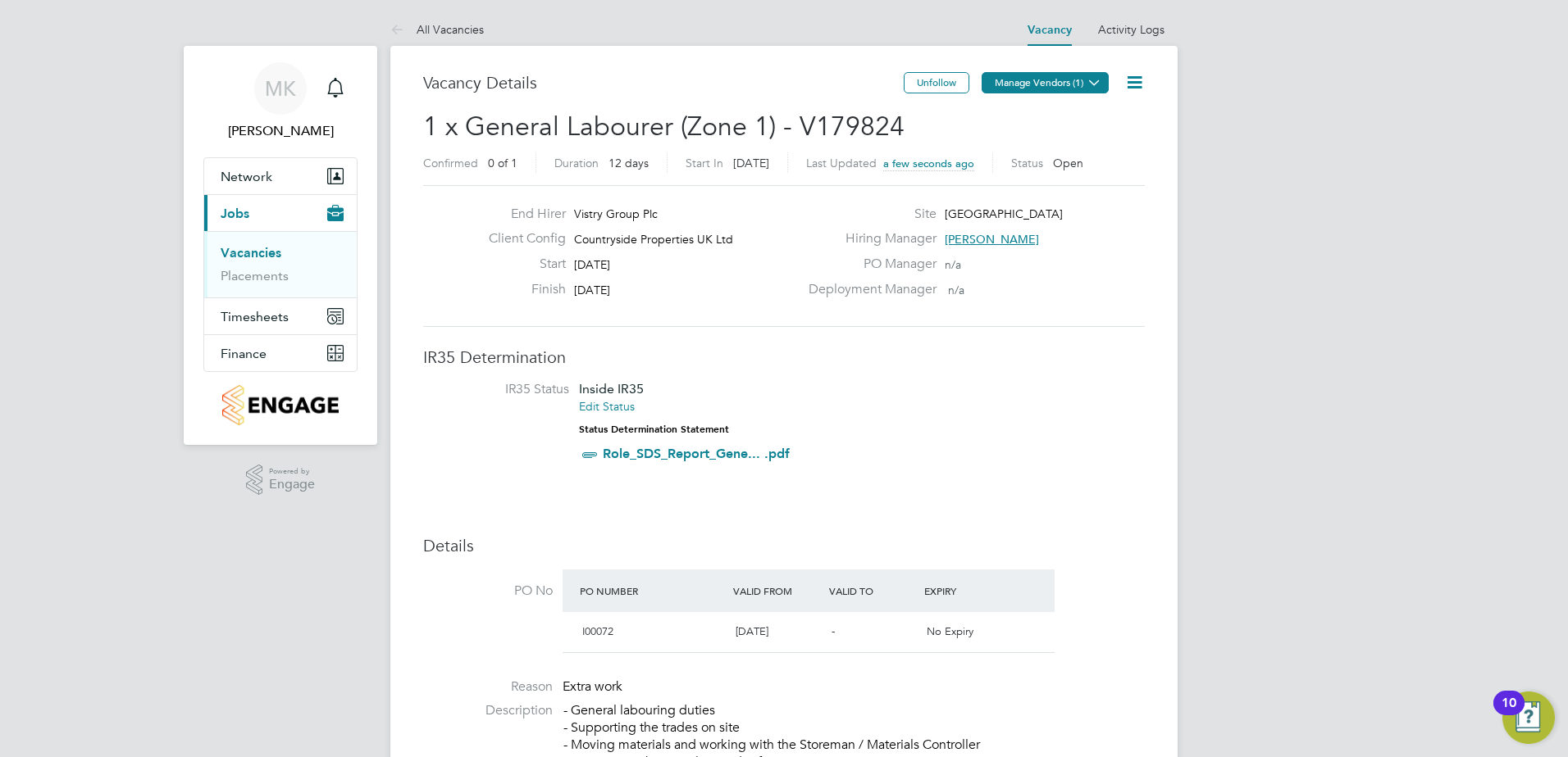
click at [1056, 83] on button "Manage Vendors (1)" at bounding box center [1045, 83] width 127 height 21
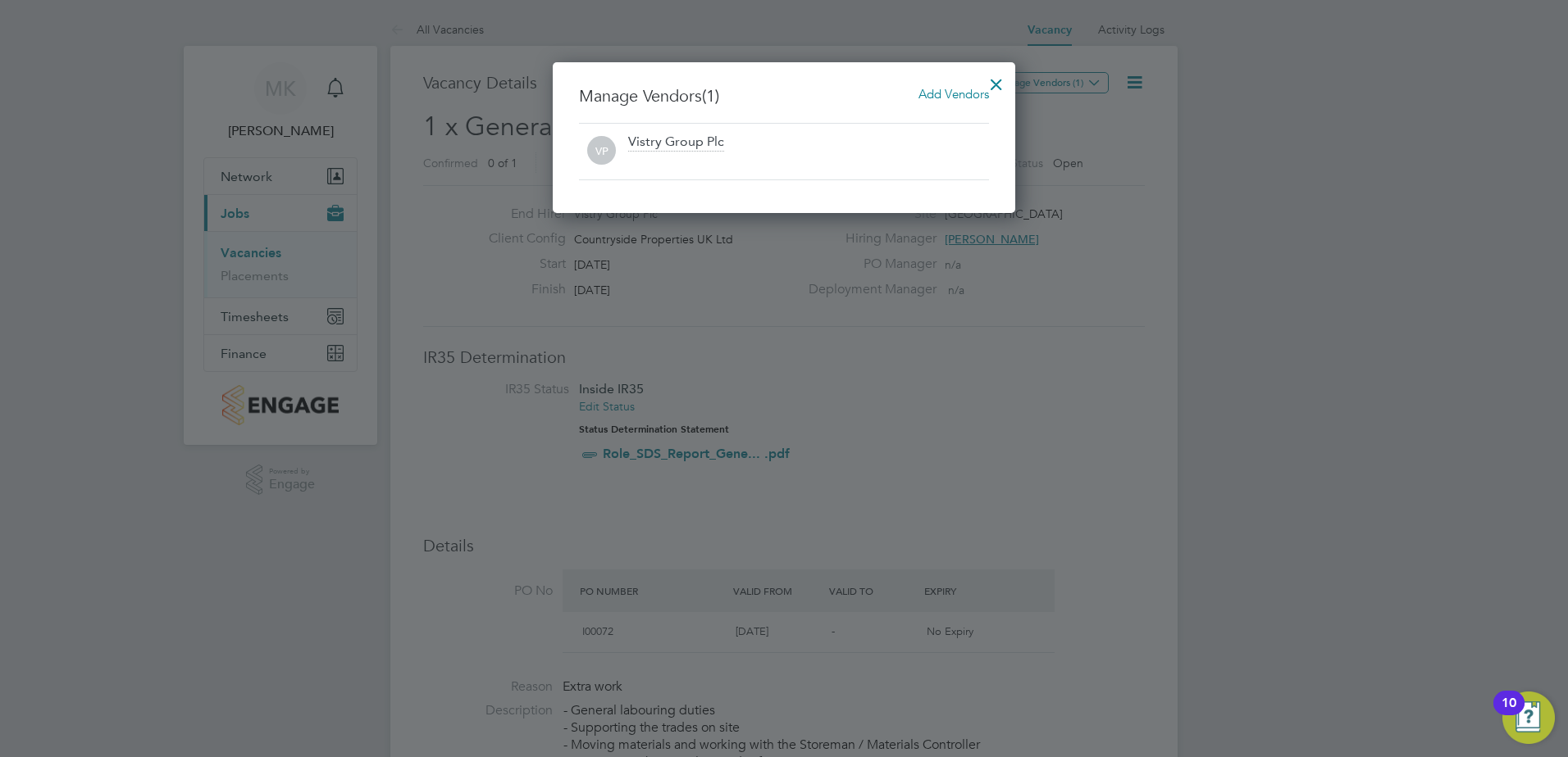
click at [933, 94] on span "Add Vendors" at bounding box center [953, 94] width 70 height 15
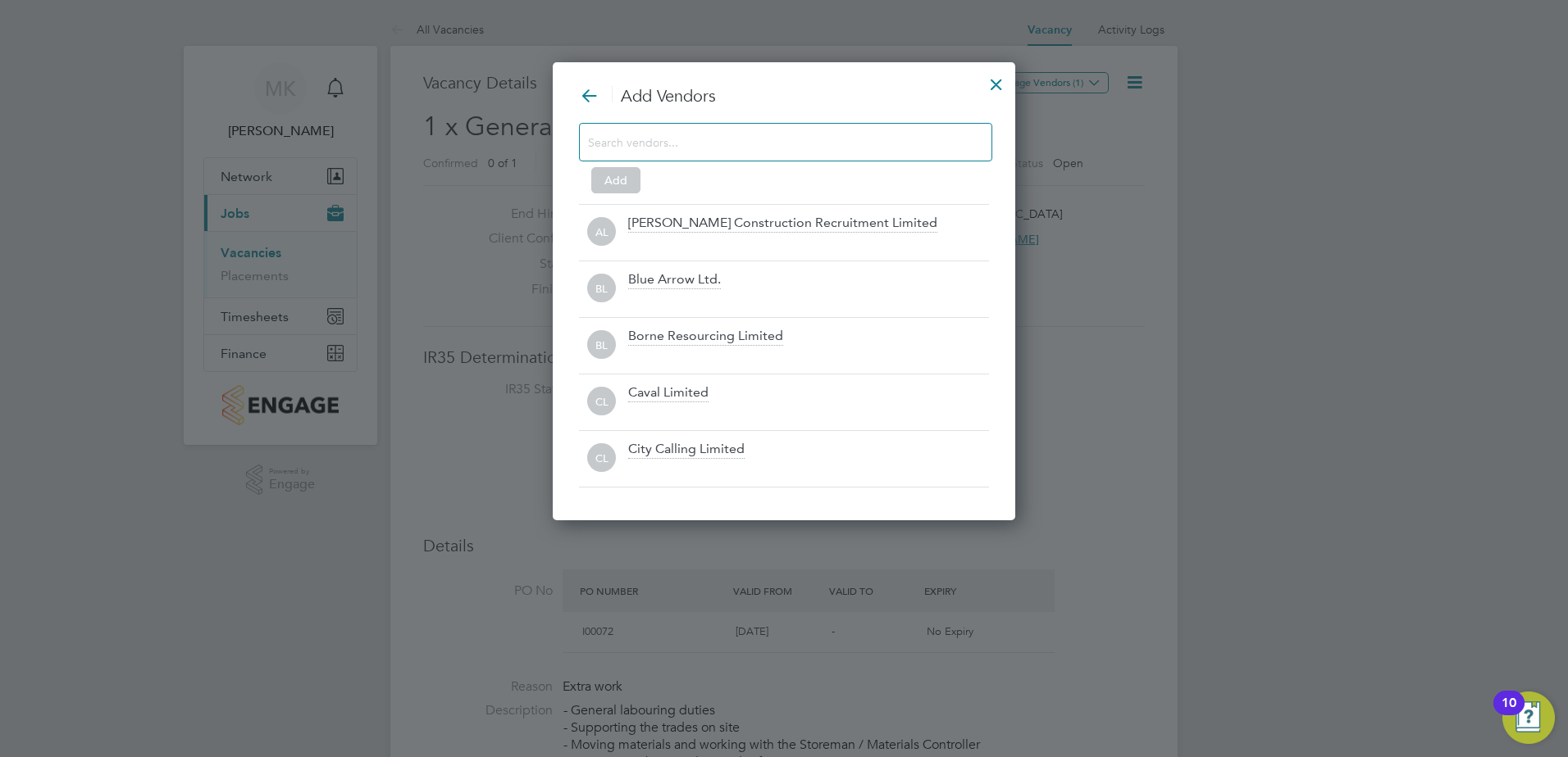
click at [918, 119] on div "Add Vendors Add AL Andrew Construction Recruitment Limited BL Blue Arrow Ltd. B…" at bounding box center [784, 286] width 410 height 402
click at [737, 142] on input at bounding box center [772, 141] width 369 height 21
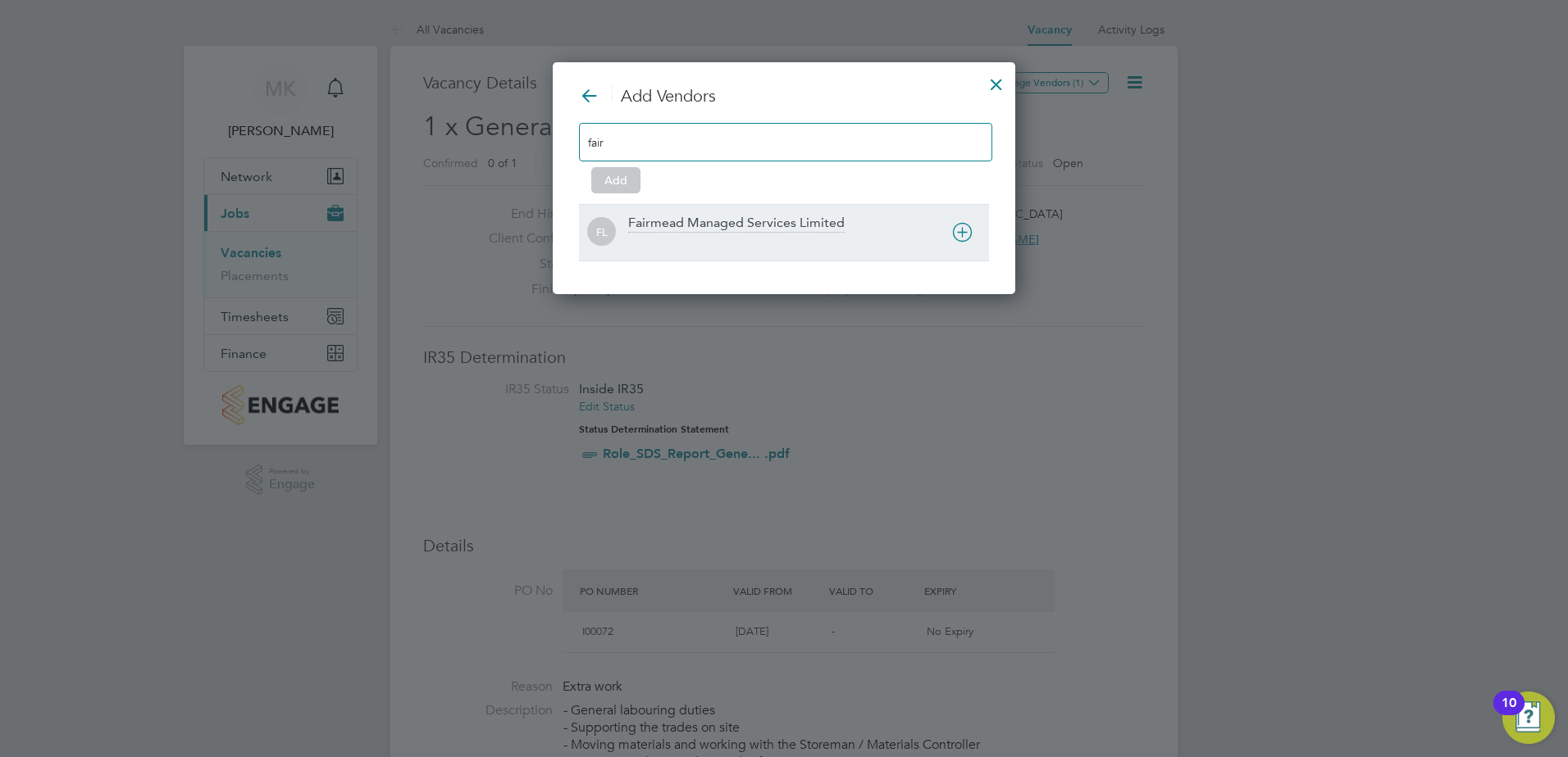
type input "fair"
click at [737, 212] on div "FL Fairmead Managed Services Limited" at bounding box center [784, 232] width 410 height 57
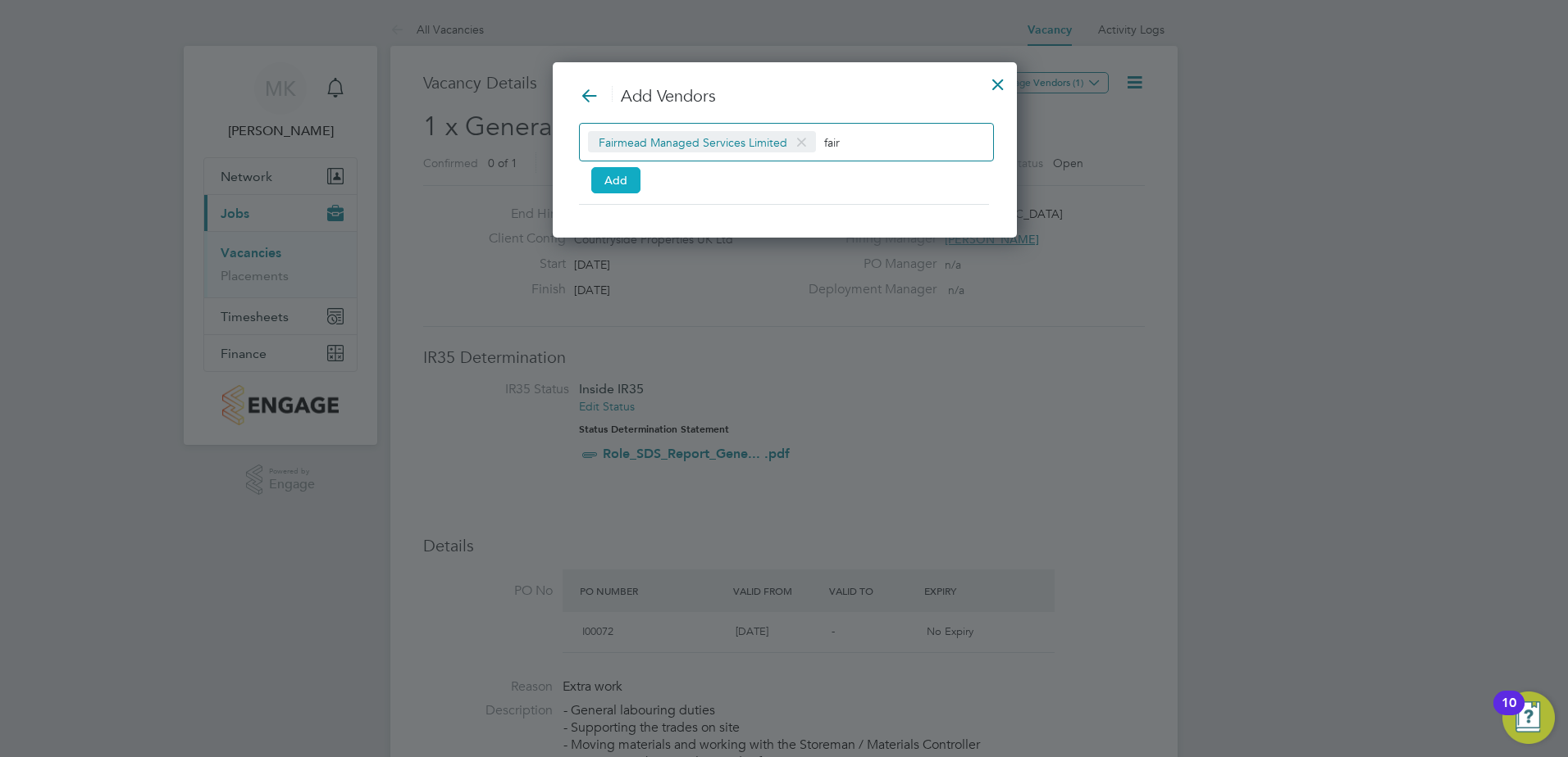
click at [617, 180] on button "Add" at bounding box center [616, 180] width 49 height 27
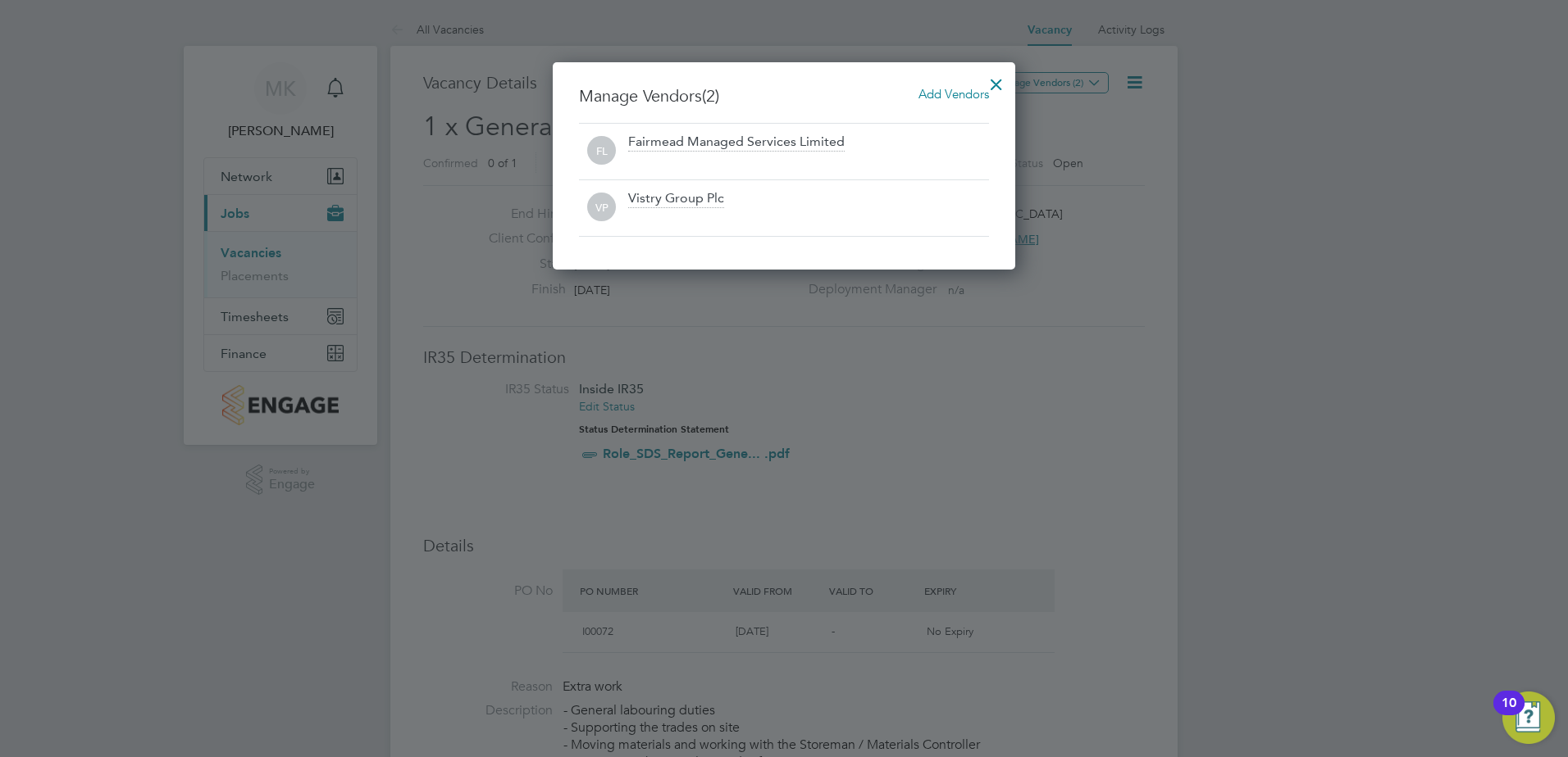
click at [989, 84] on div at bounding box center [996, 80] width 29 height 29
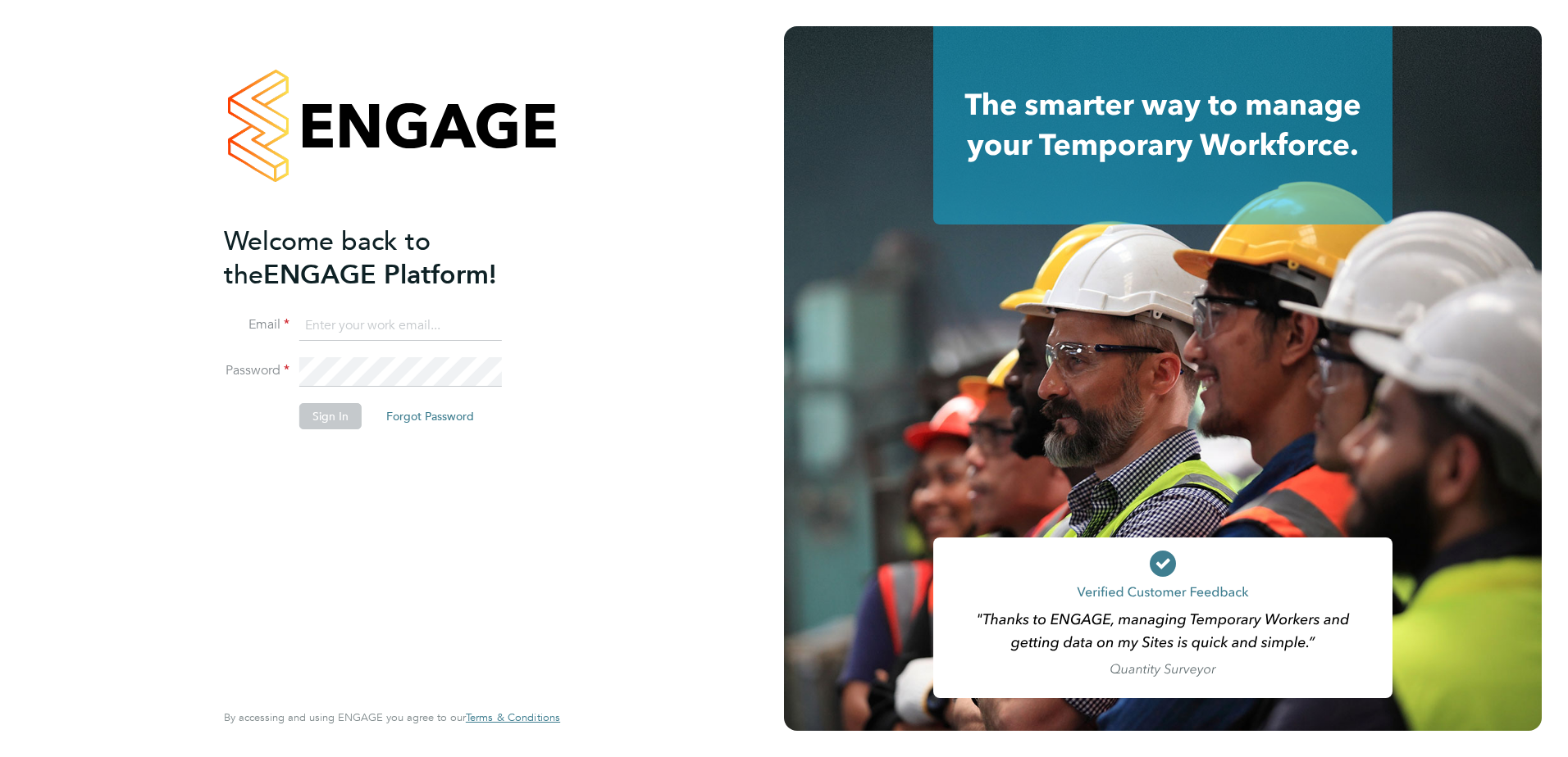
click at [360, 317] on input at bounding box center [400, 325] width 202 height 29
type input "mike.king@vistry.co.uk"
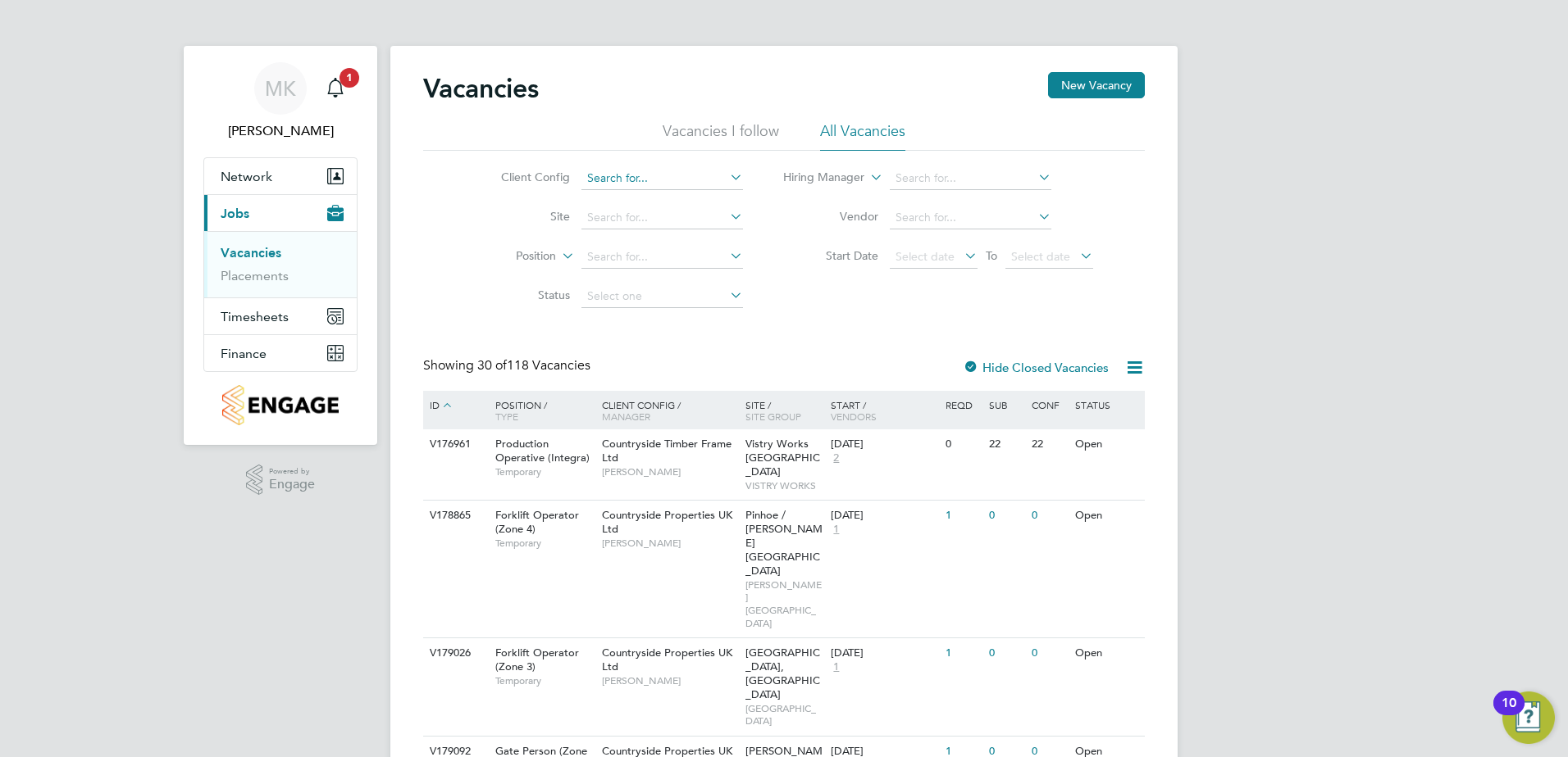
click at [679, 173] on input at bounding box center [662, 178] width 161 height 23
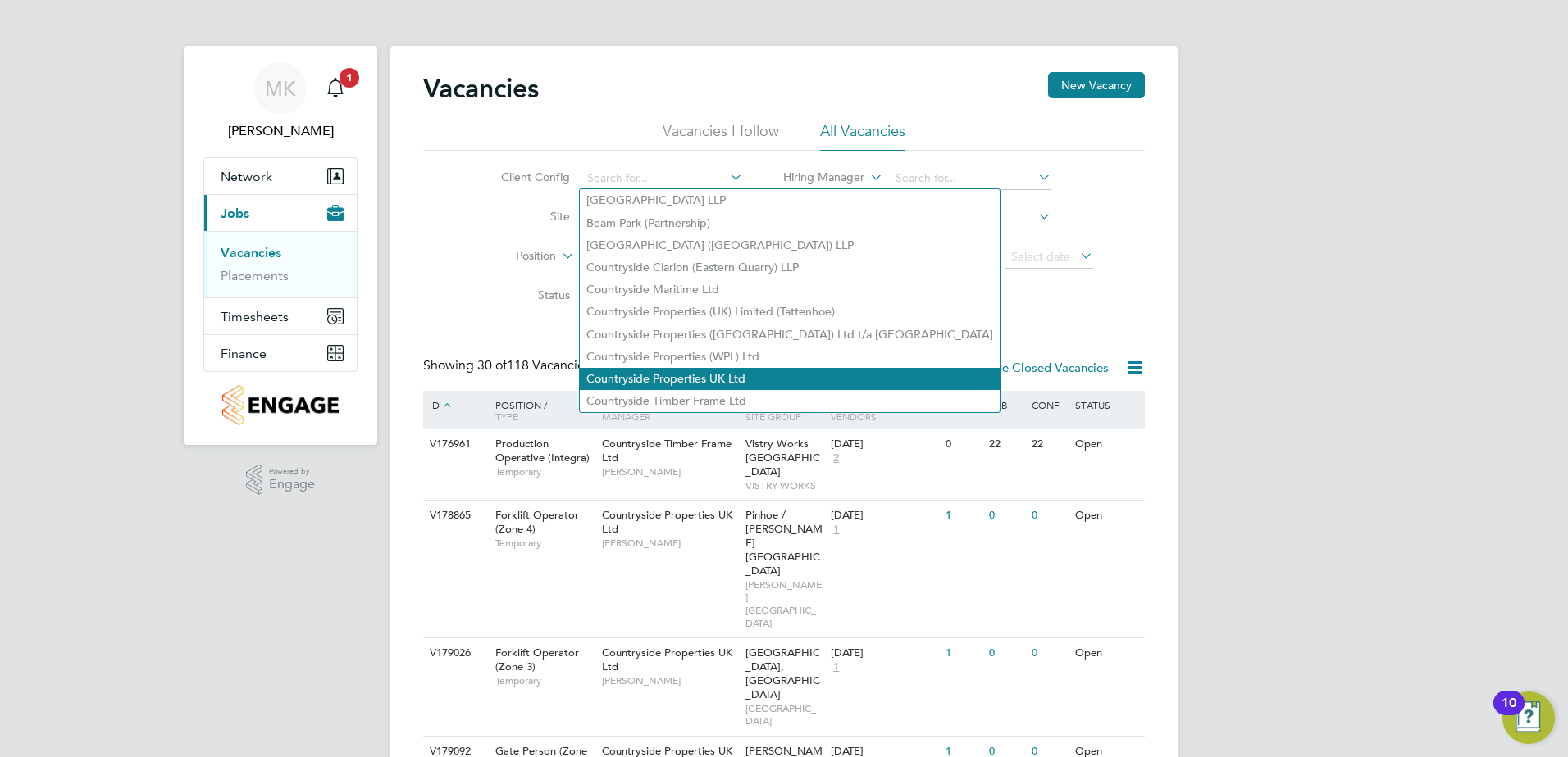
click at [656, 369] on li "Countryside Properties UK Ltd" at bounding box center [790, 378] width 420 height 22
type input "Countryside Properties UK Ltd"
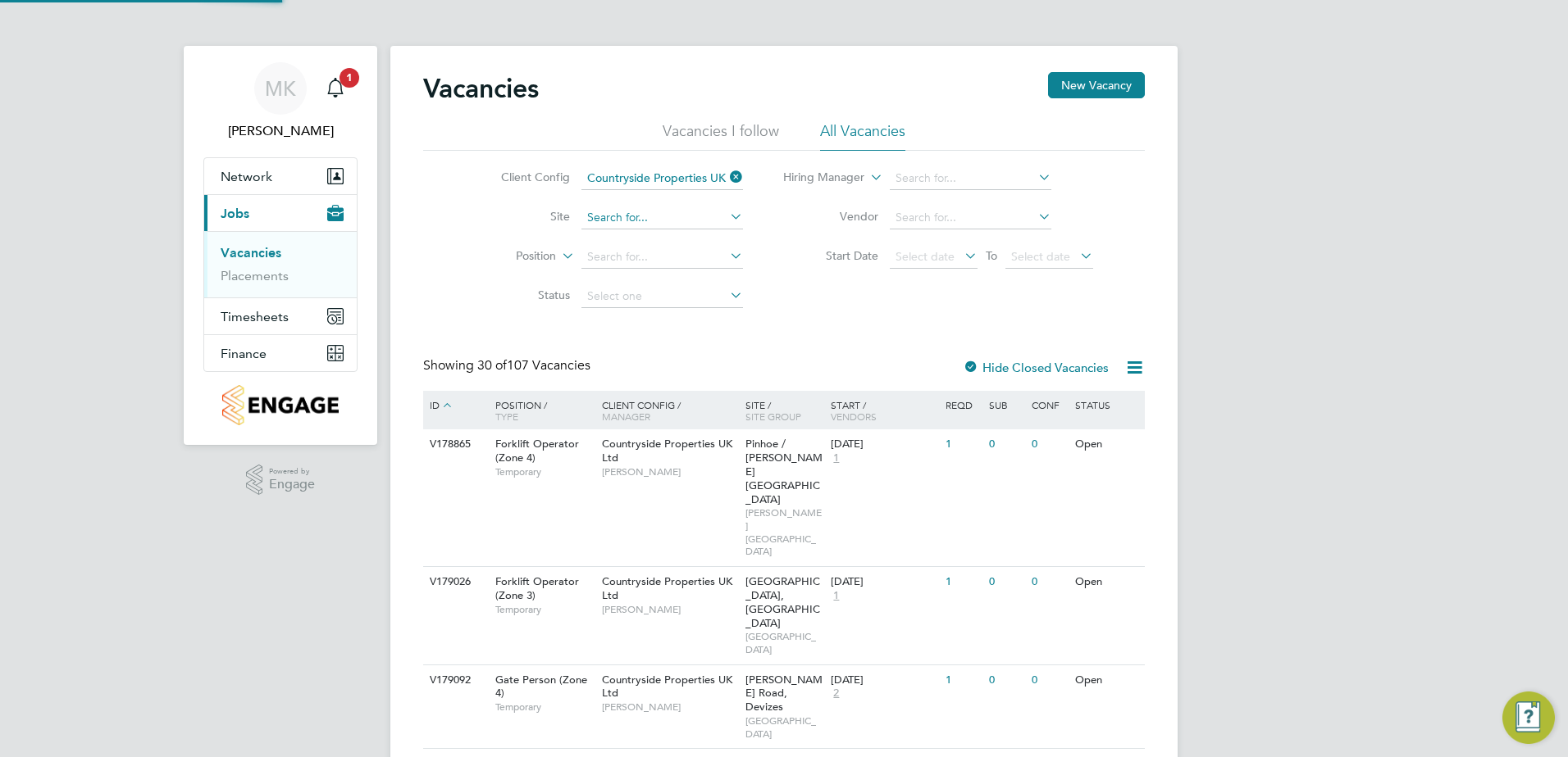
click at [626, 215] on input at bounding box center [662, 218] width 161 height 23
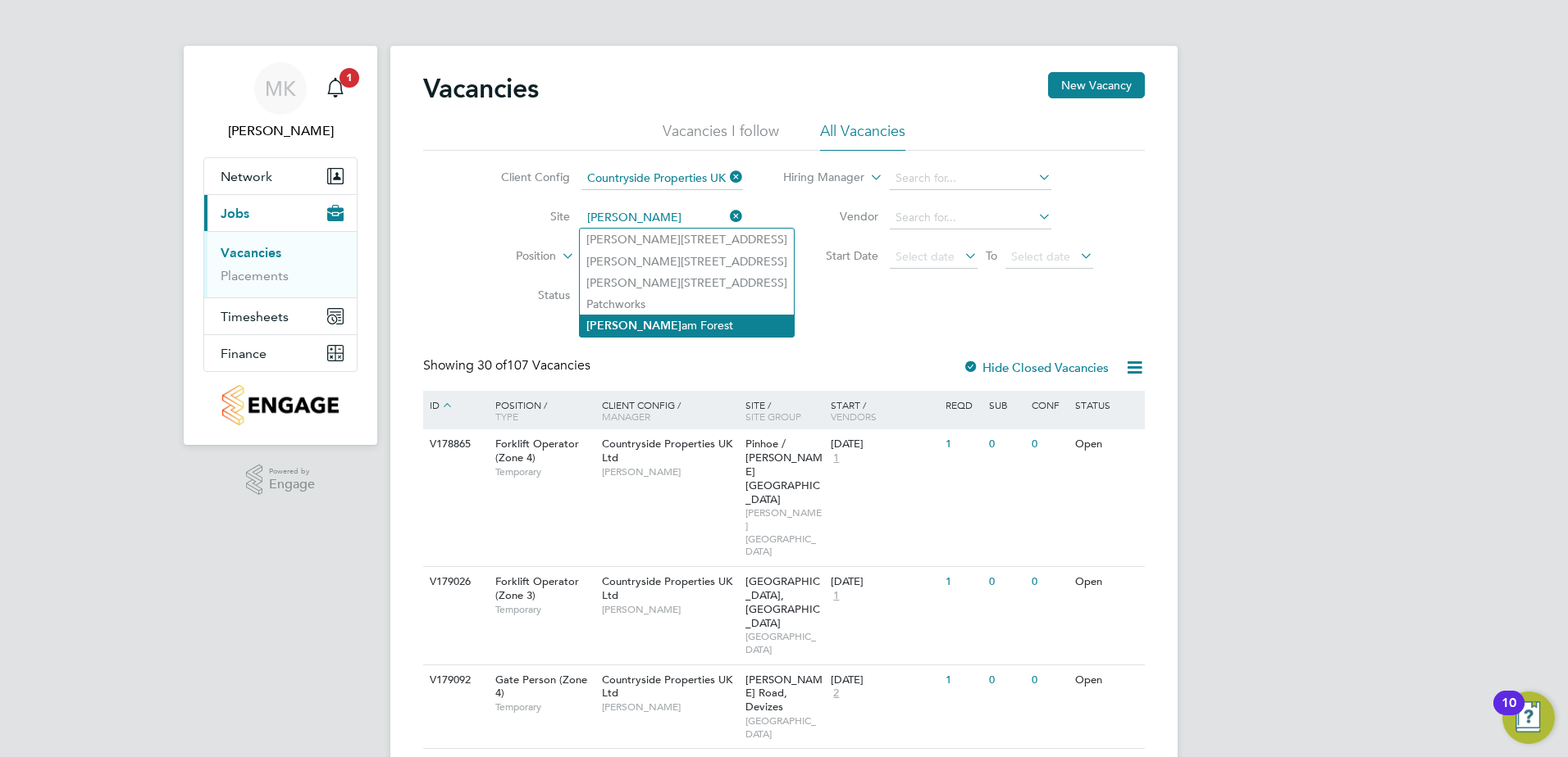
click at [628, 326] on li "Walth am Forest" at bounding box center [686, 325] width 214 height 22
type input "[GEOGRAPHIC_DATA]"
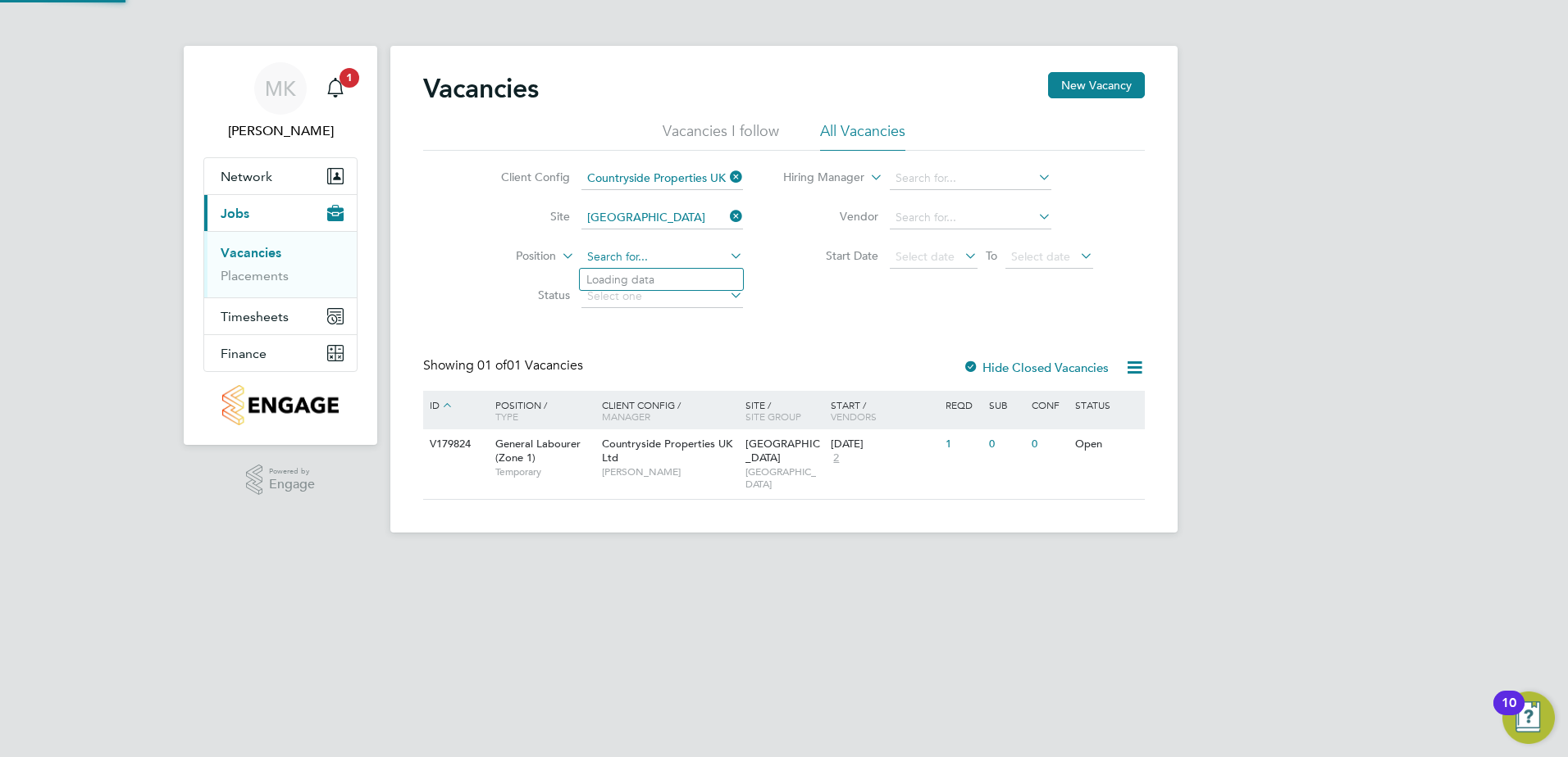
click at [636, 251] on input at bounding box center [662, 257] width 161 height 23
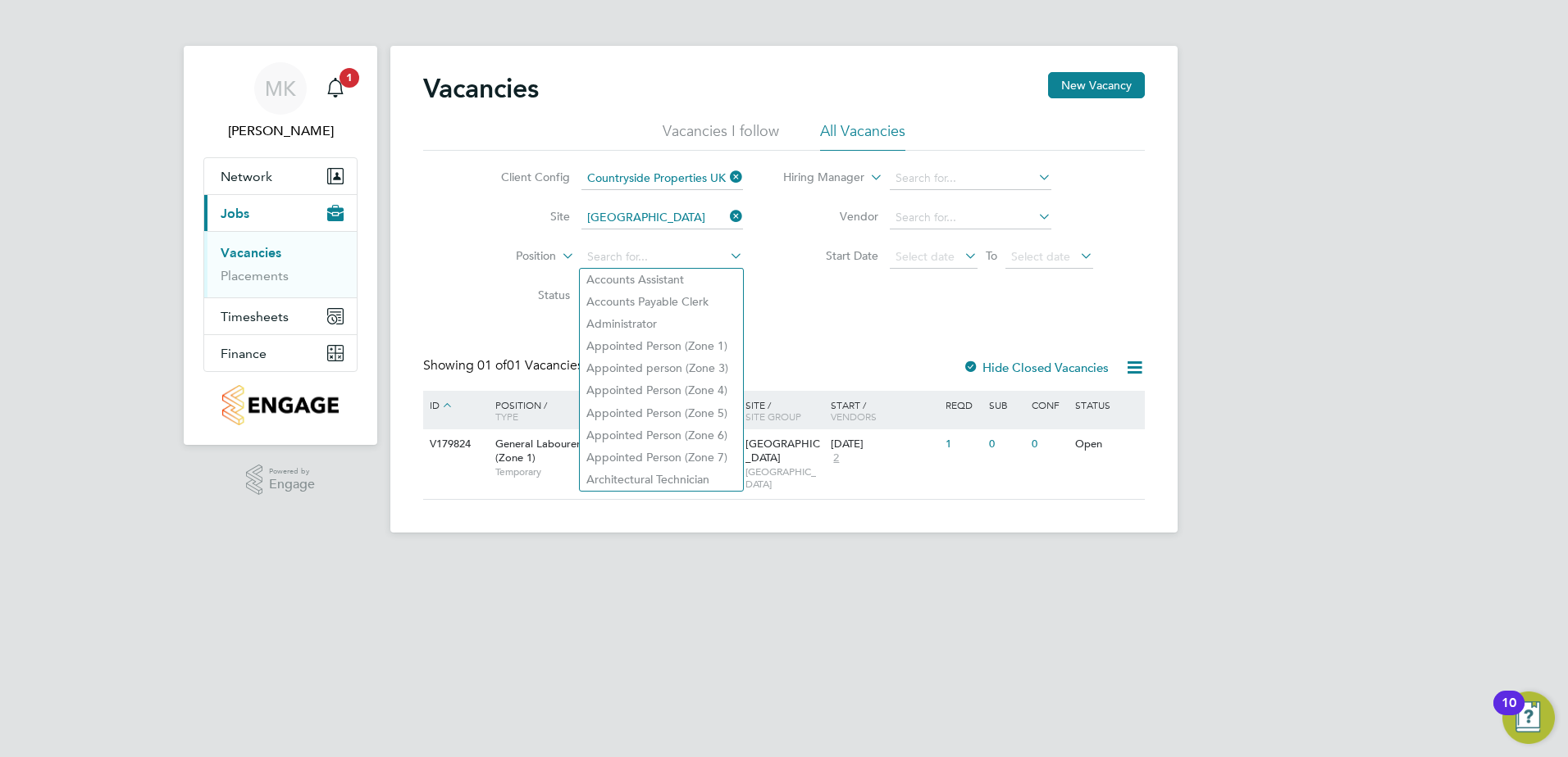
click at [463, 286] on li "Status" at bounding box center [608, 296] width 308 height 39
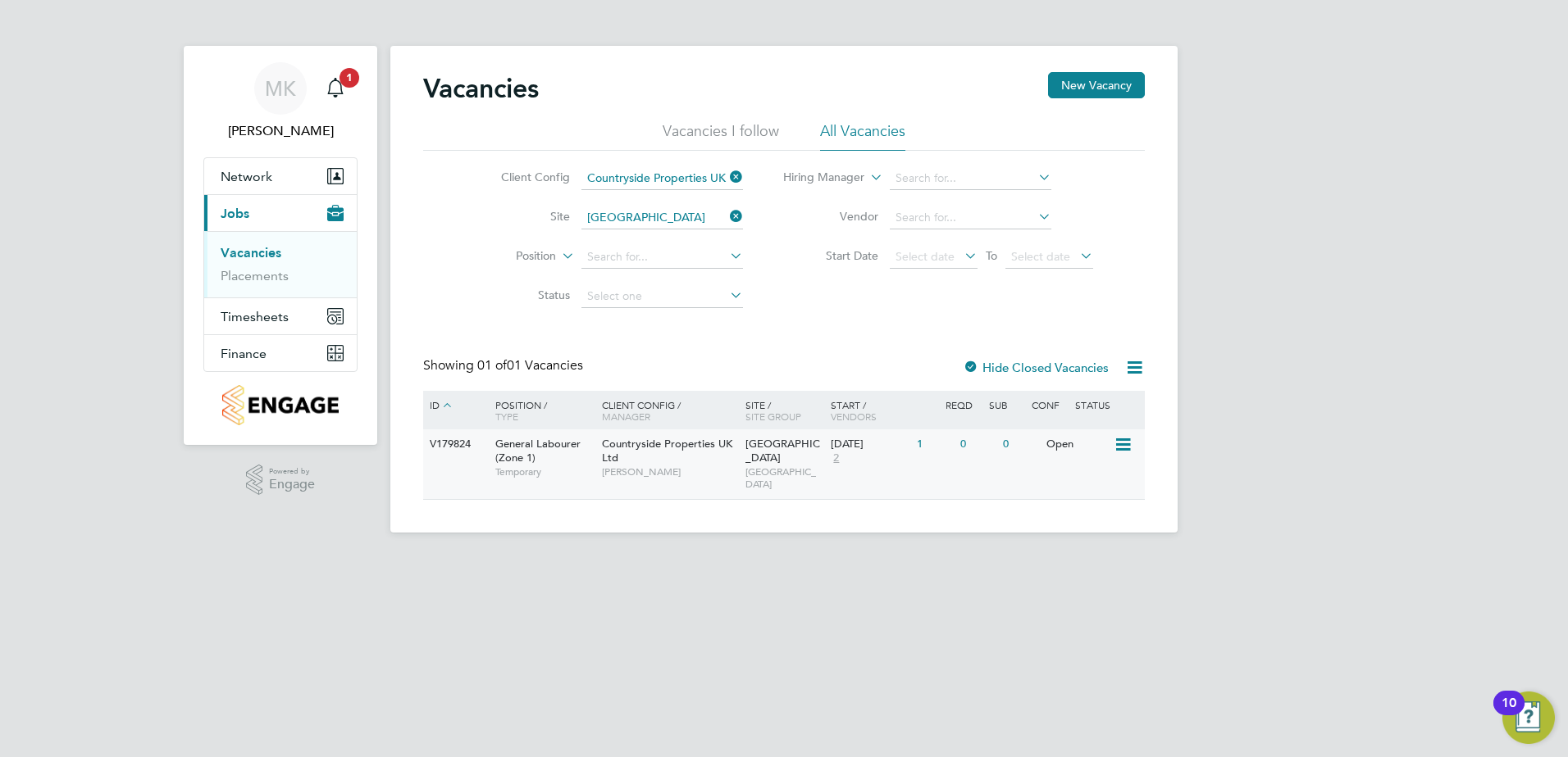
click at [722, 457] on div "Countryside Properties UK Ltd Levi Daniel" at bounding box center [669, 458] width 143 height 57
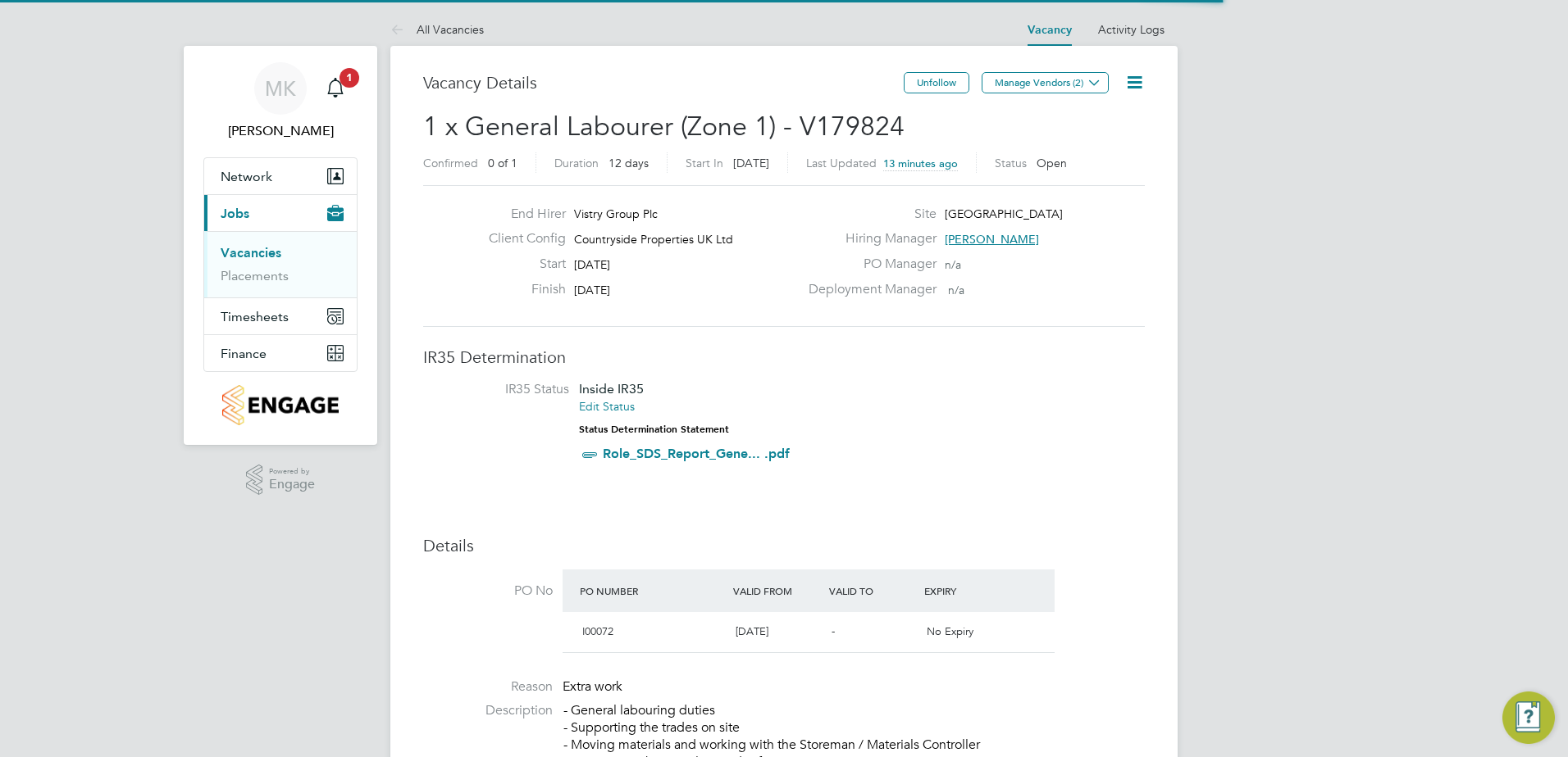
click at [1136, 83] on icon at bounding box center [1134, 83] width 21 height 21
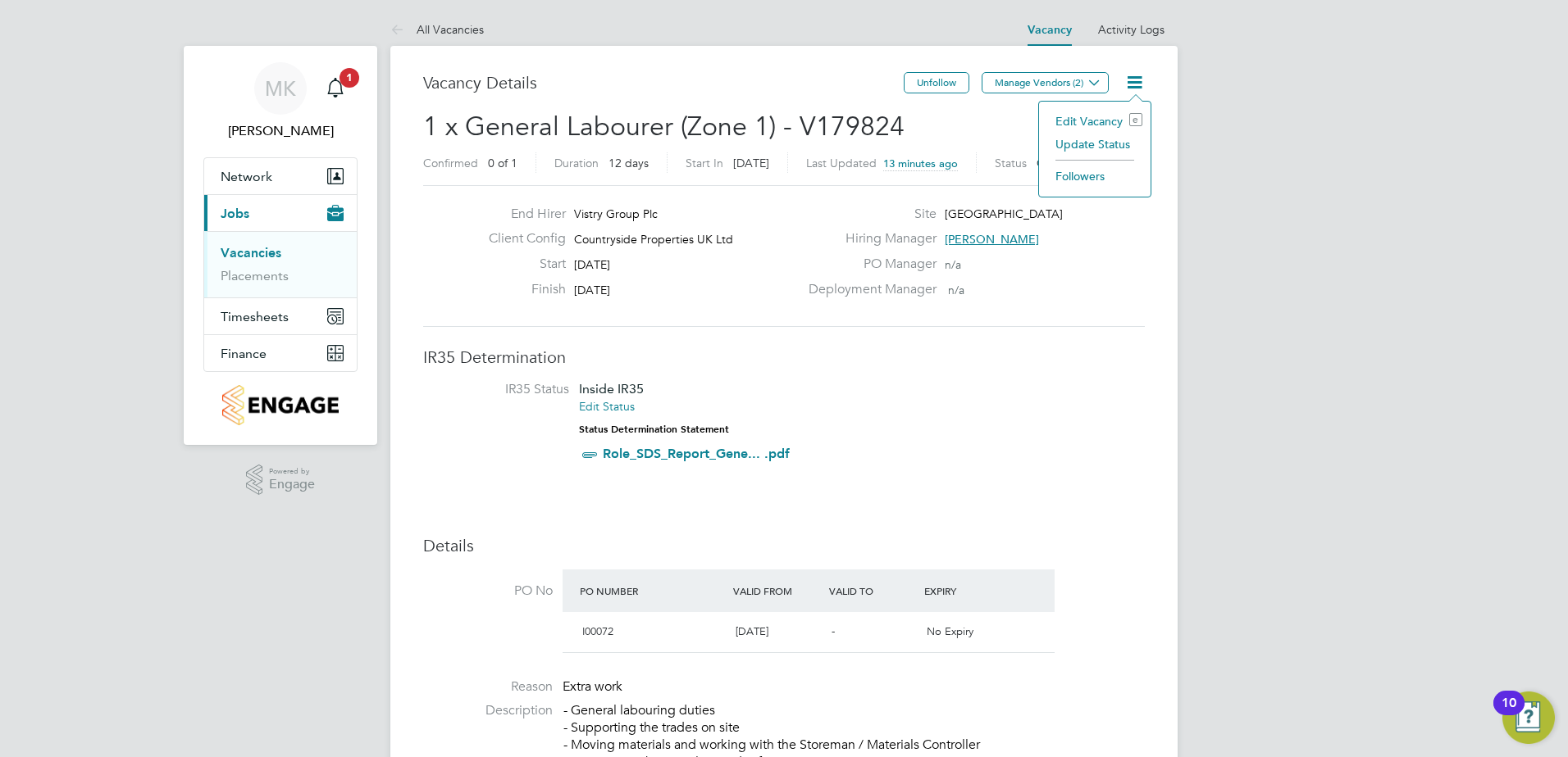
click at [1082, 118] on li "Edit Vacancy e" at bounding box center [1094, 121] width 95 height 23
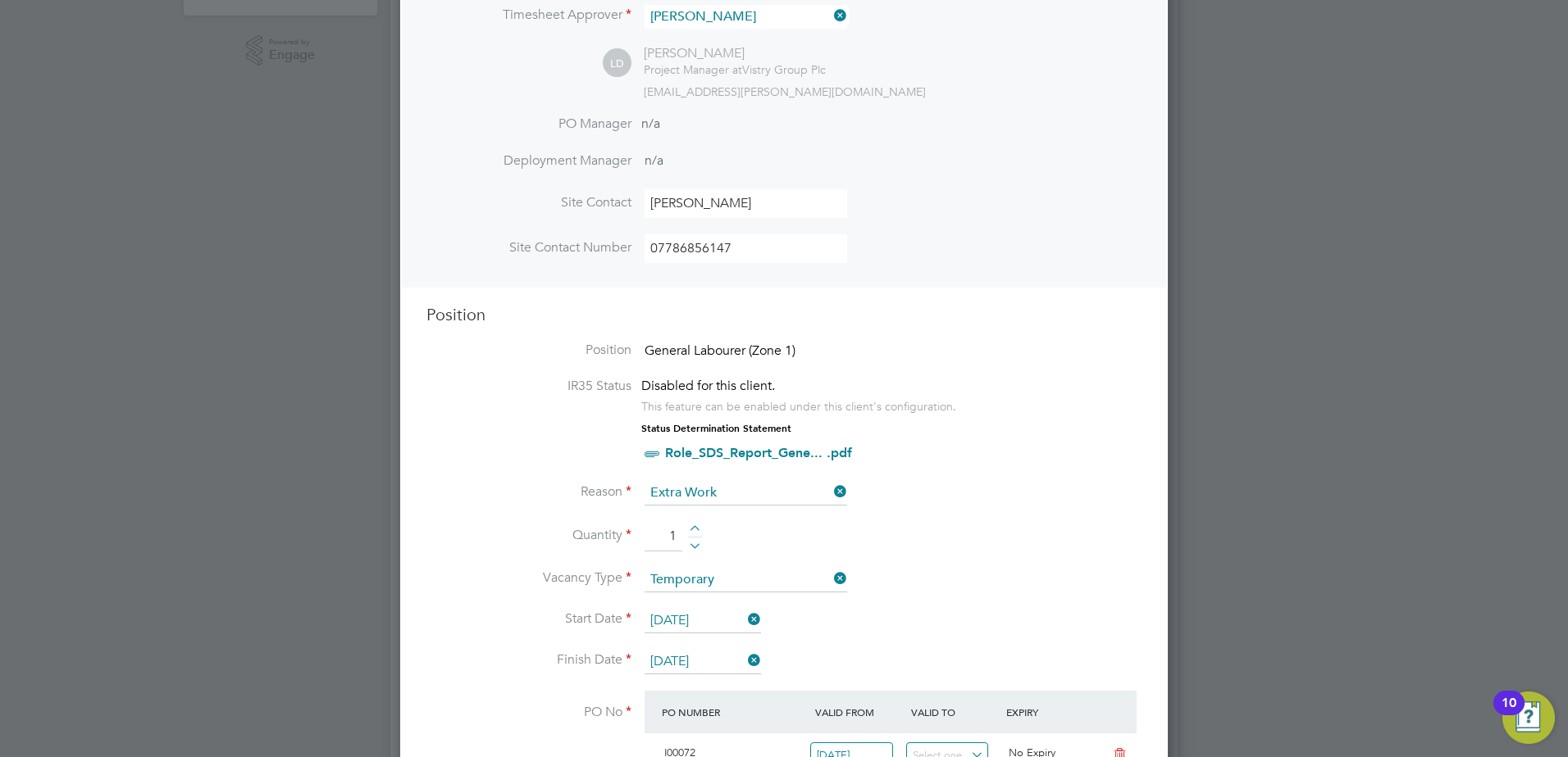
scroll to position [574, 0]
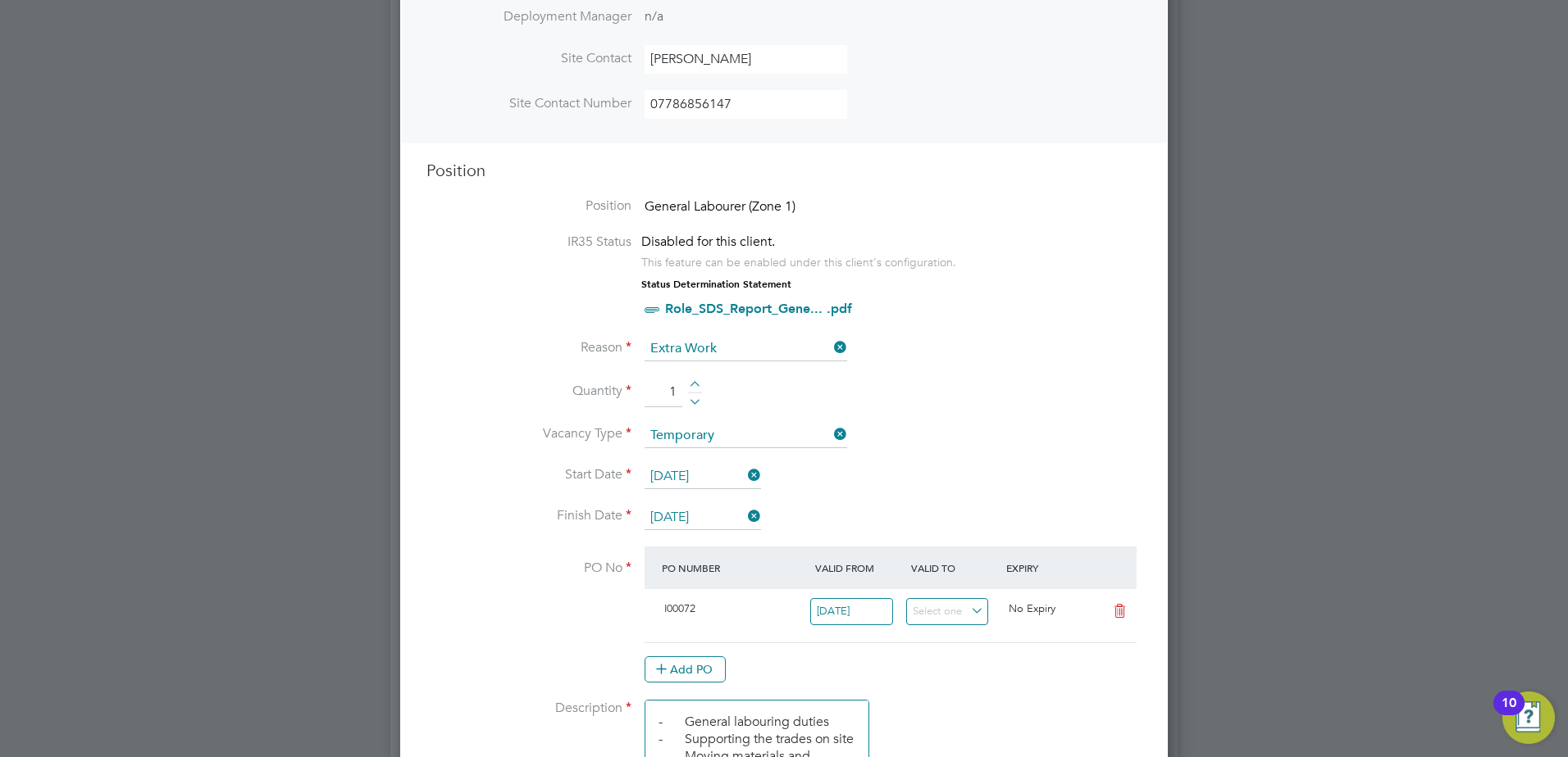
click at [703, 471] on input "[DATE]" at bounding box center [702, 477] width 117 height 25
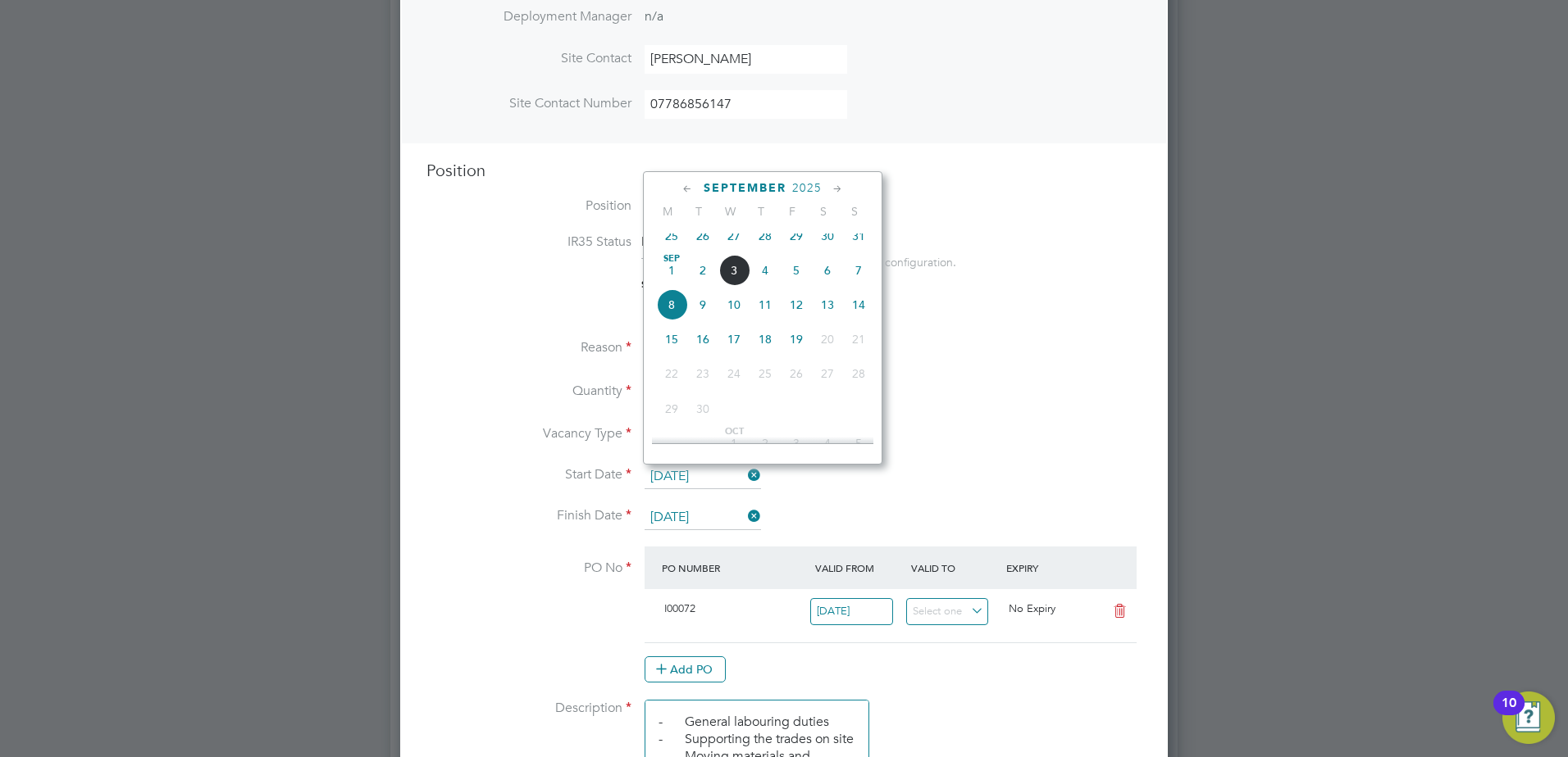
click at [793, 281] on span "5" at bounding box center [795, 270] width 31 height 31
type input "[DATE]"
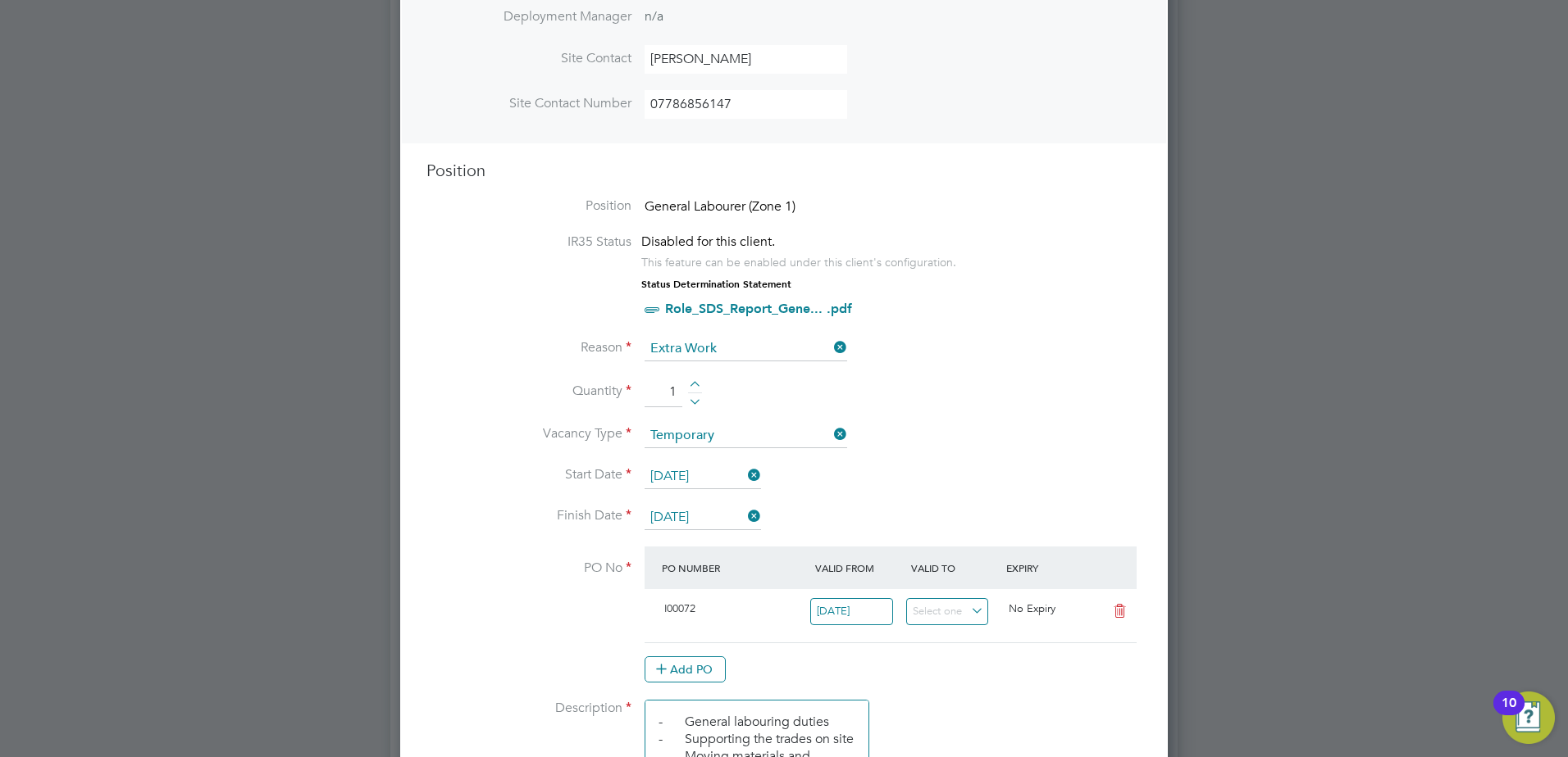
click at [970, 415] on li "Quantity 1" at bounding box center [783, 400] width 715 height 46
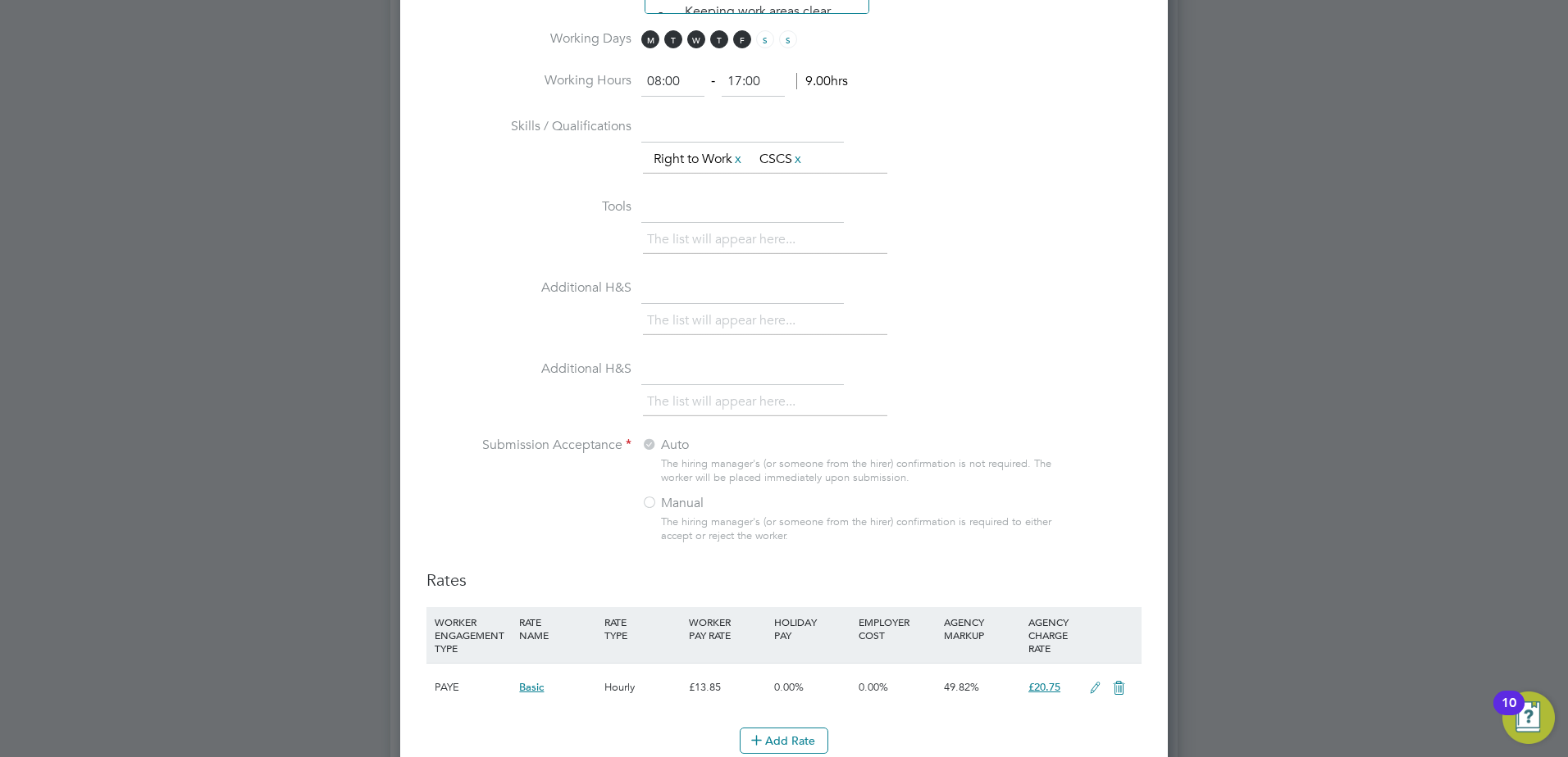
scroll to position [1441, 0]
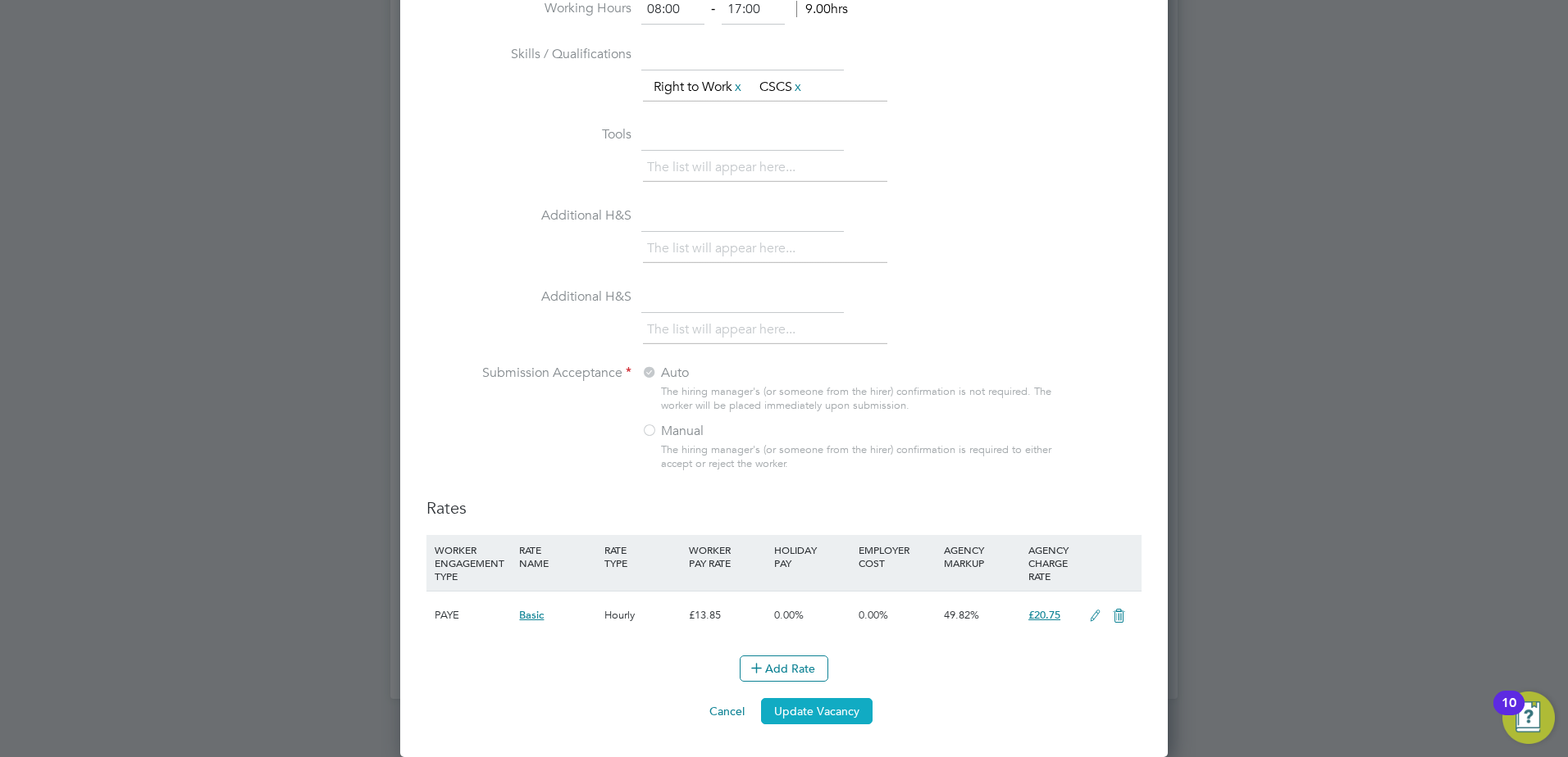
click at [824, 722] on button "Update Vacancy" at bounding box center [816, 711] width 111 height 27
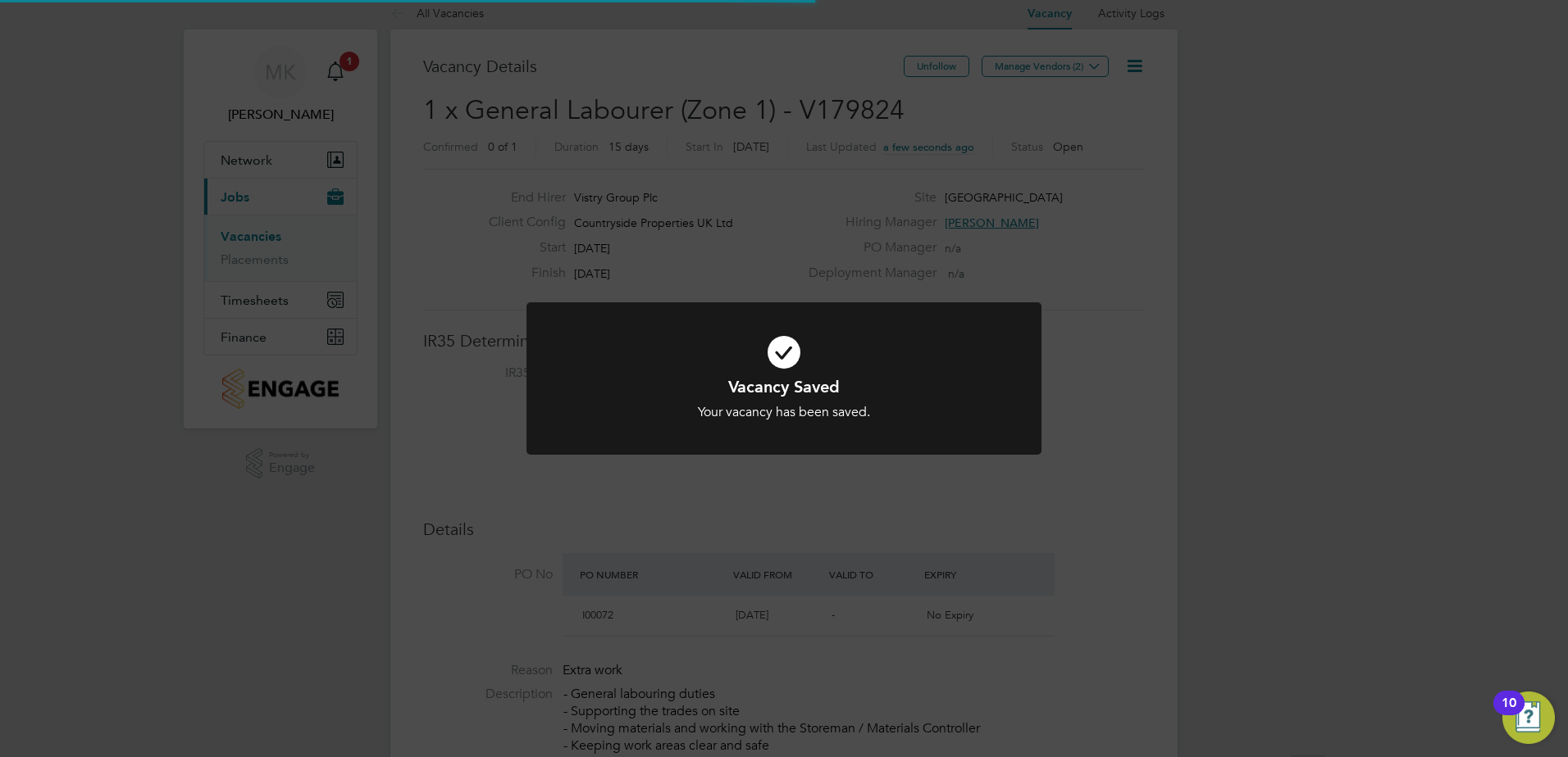
scroll to position [0, 0]
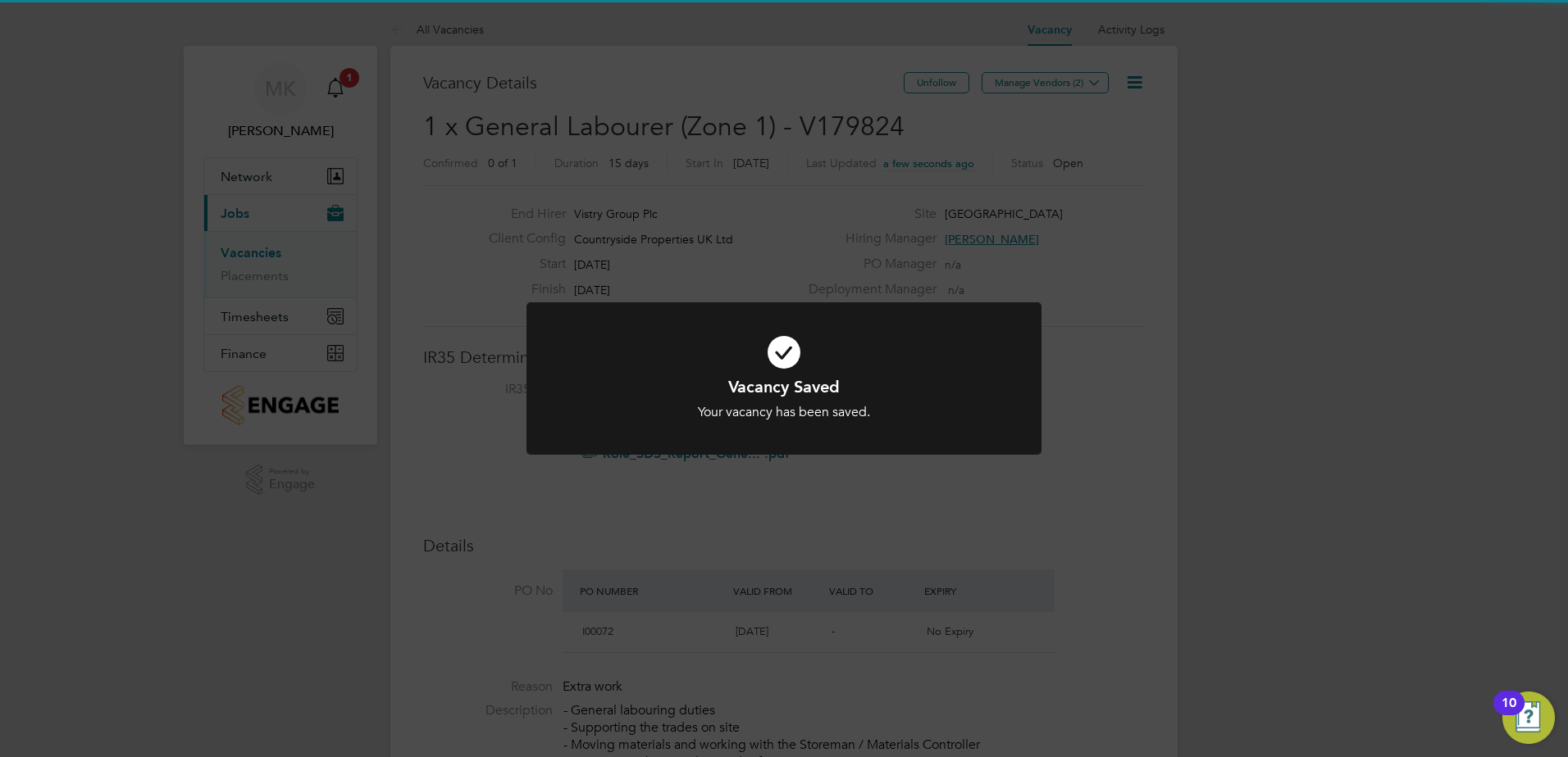
click at [1129, 349] on div "Vacancy Saved Your vacancy has been saved. Cancel Okay" at bounding box center [784, 378] width 1568 height 757
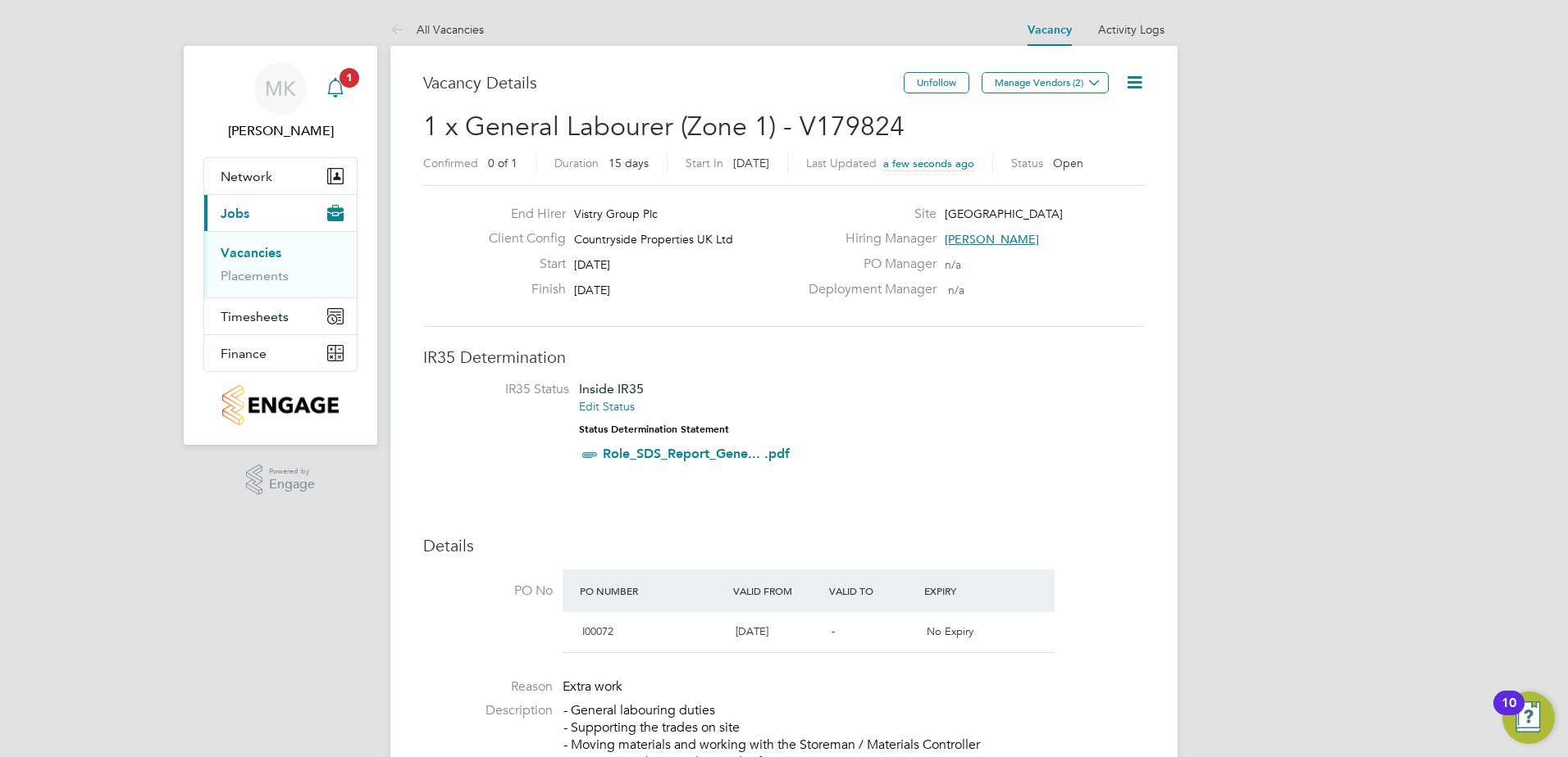
click at [340, 102] on div "Main navigation" at bounding box center [335, 88] width 33 height 33
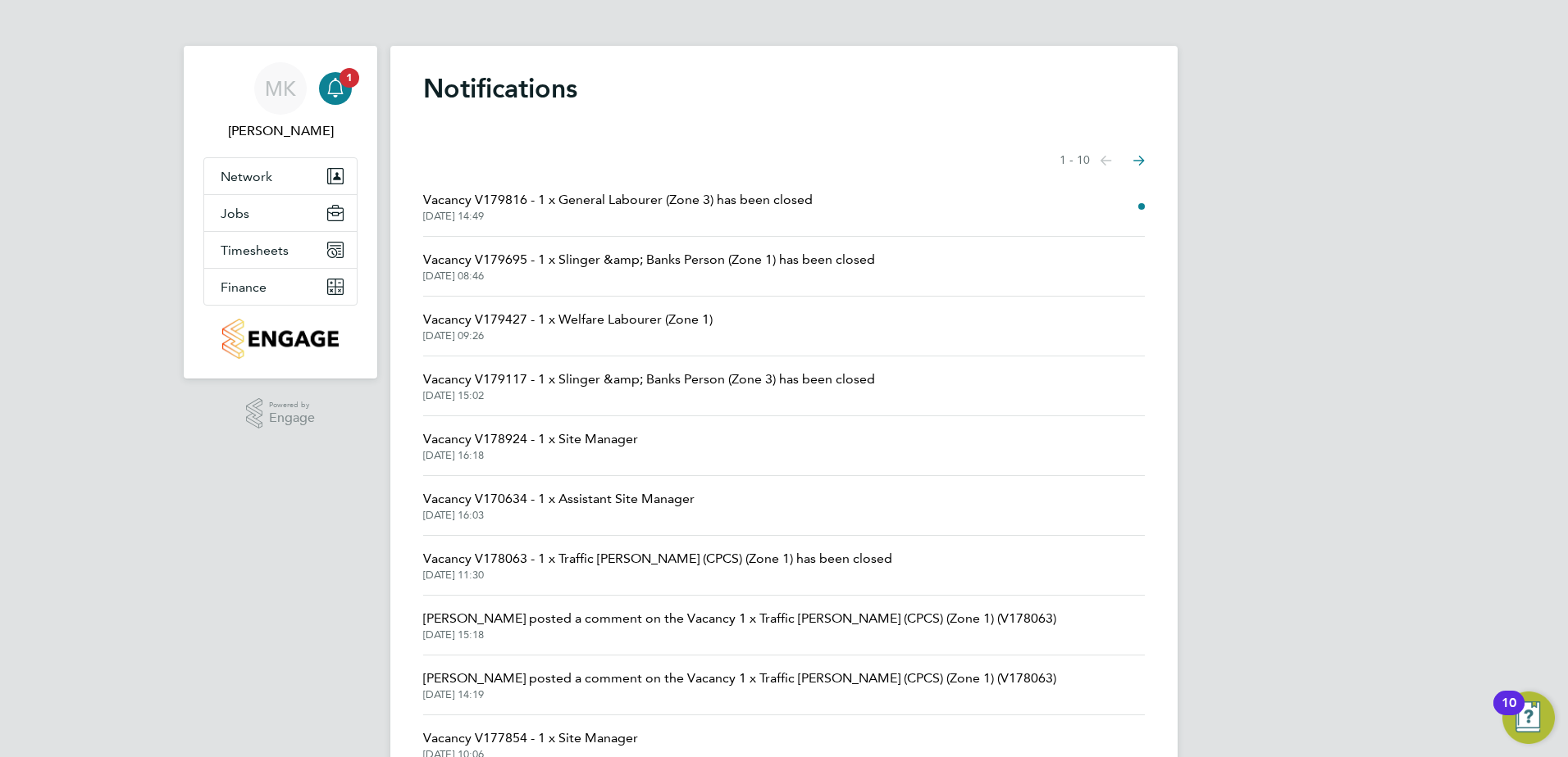
click at [616, 202] on span "Vacancy V179816 - 1 x General Labourer (Zone 3) has been closed" at bounding box center [618, 199] width 389 height 20
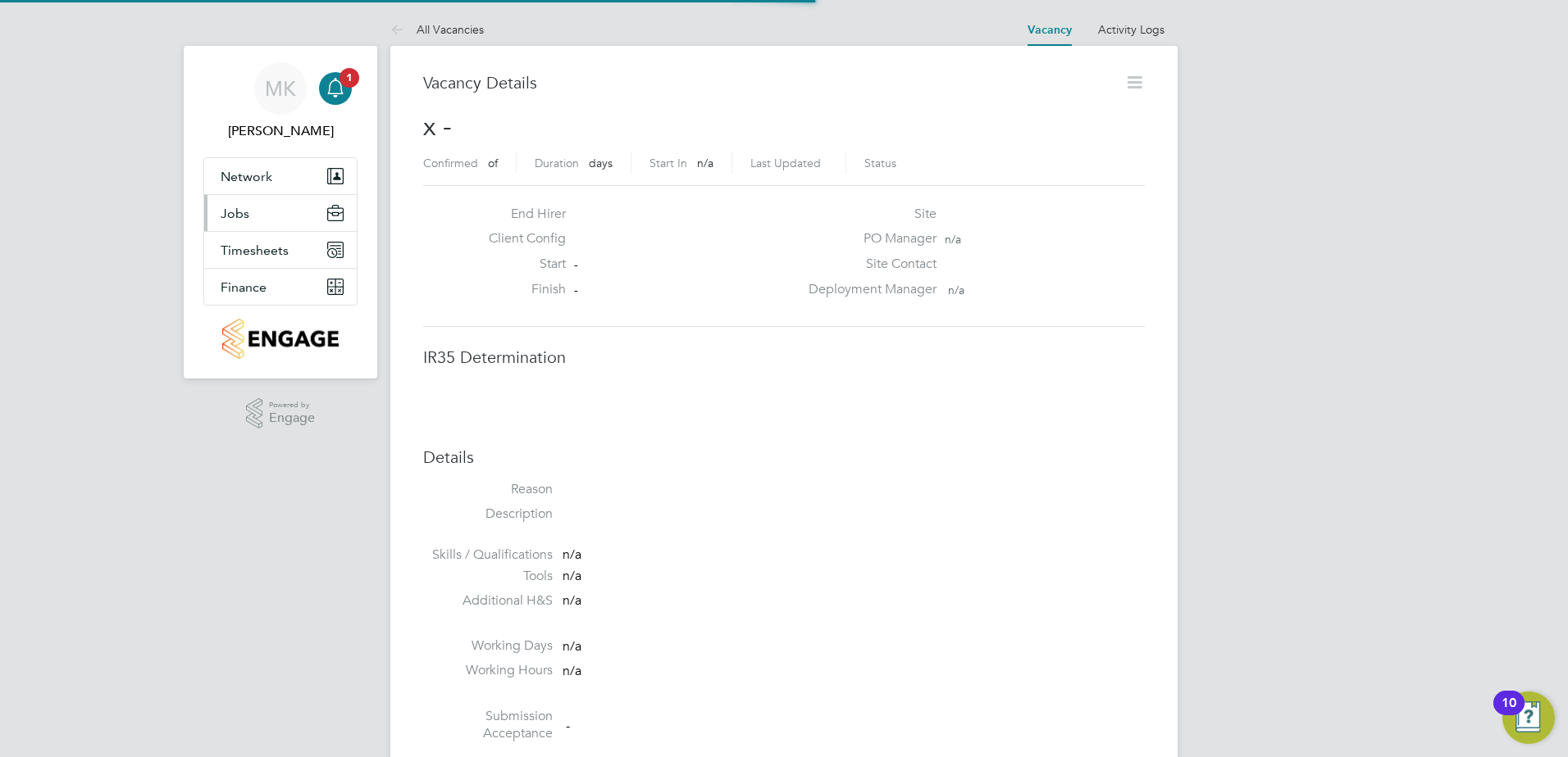
scroll to position [27, 324]
